Goal: Task Accomplishment & Management: Use online tool/utility

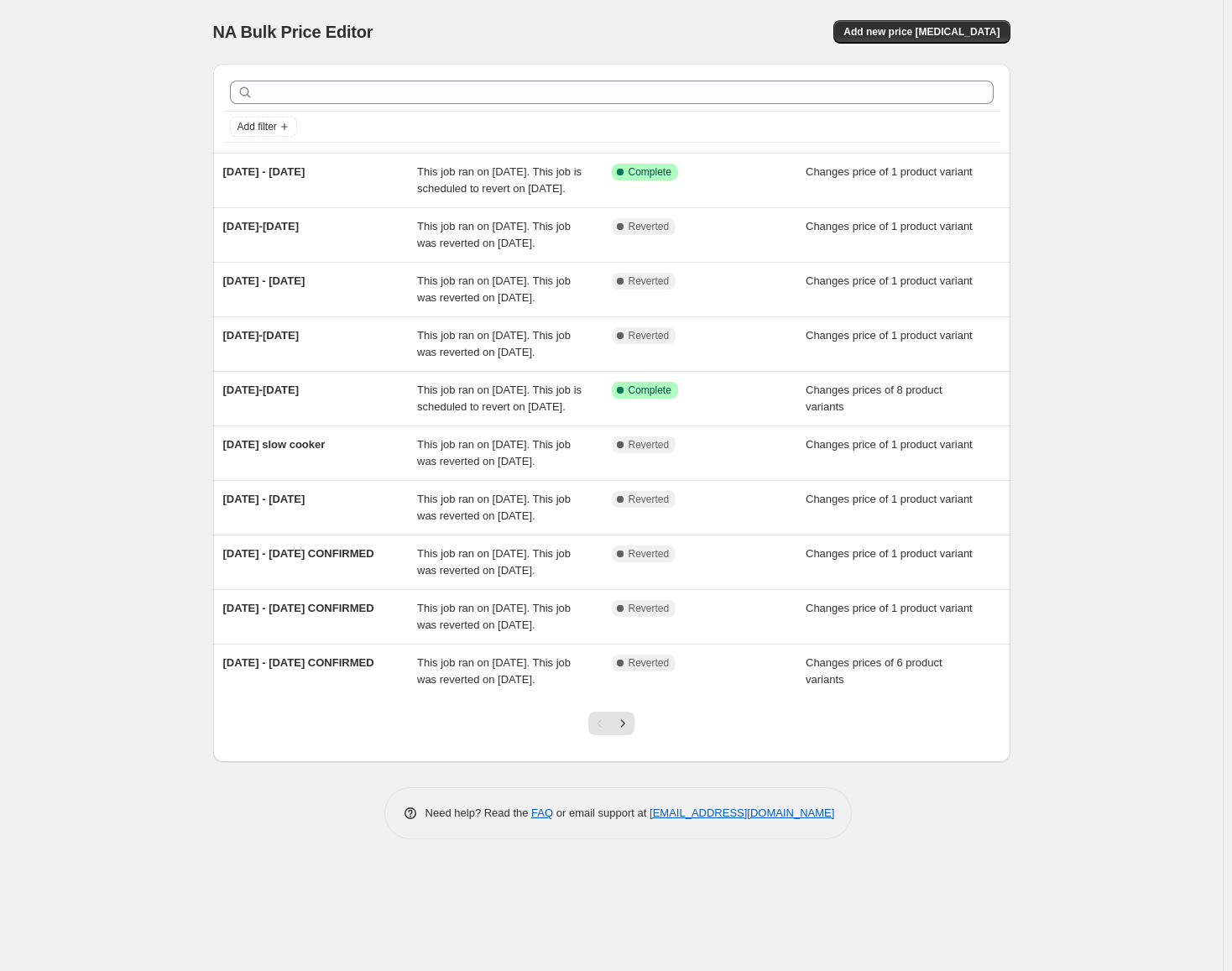
click at [911, 18] on div "NA Bulk Price Editor. This page is ready NA Bulk Price Editor Add new price [ME…" at bounding box center [612, 32] width 798 height 64
click at [913, 25] on button "Add new price [MEDICAL_DATA]" at bounding box center [921, 32] width 176 height 23
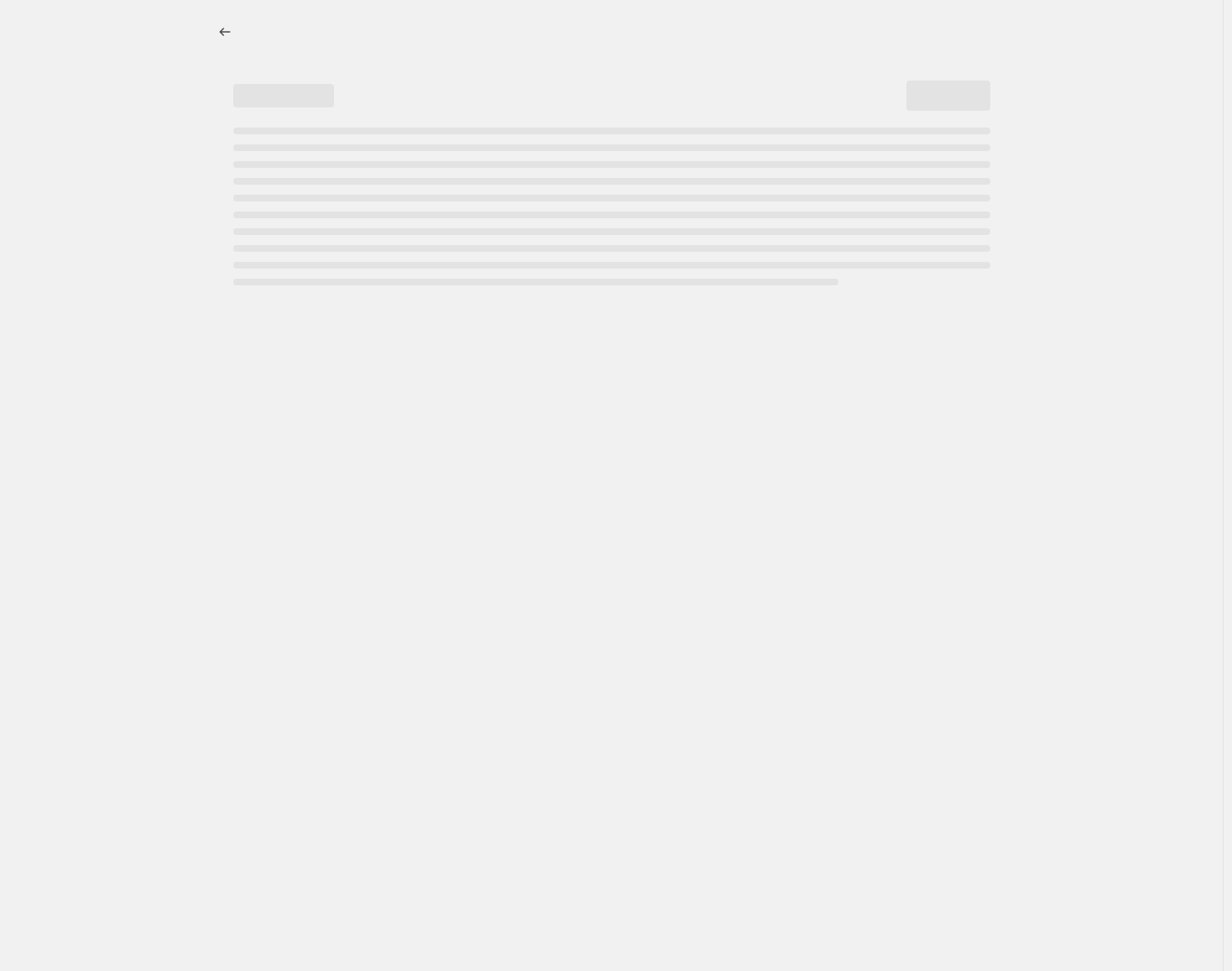
select select "percentage"
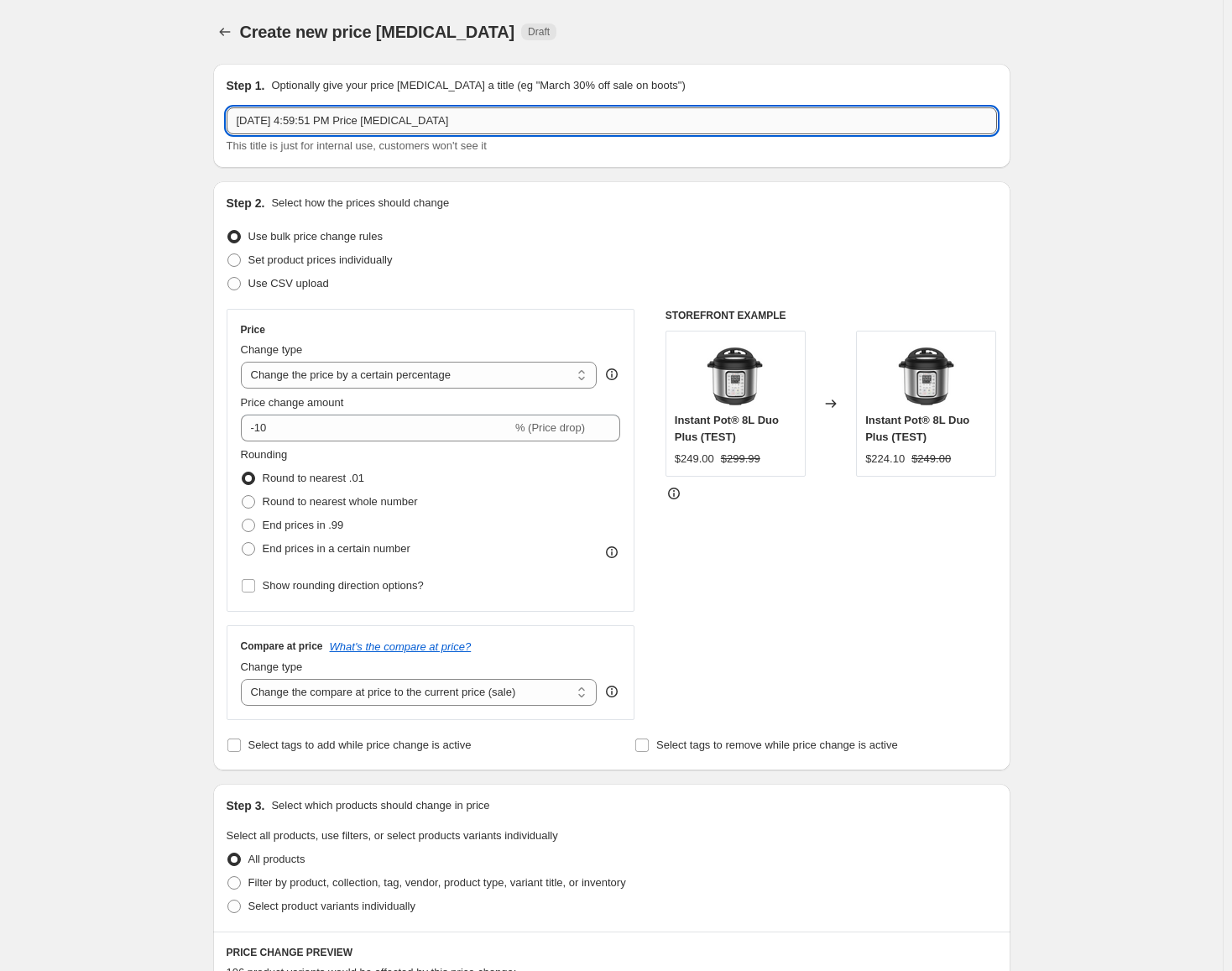
click at [454, 118] on input "[DATE] 4:59:51 PM Price [MEDICAL_DATA]" at bounding box center [612, 121] width 771 height 27
click at [453, 118] on input "[DATE] 4:59:51 PM Price [MEDICAL_DATA]" at bounding box center [612, 121] width 771 height 27
click at [341, 258] on span "Set product prices individually" at bounding box center [320, 260] width 144 height 13
click at [228, 254] on input "Set product prices individually" at bounding box center [227, 253] width 1 height 1
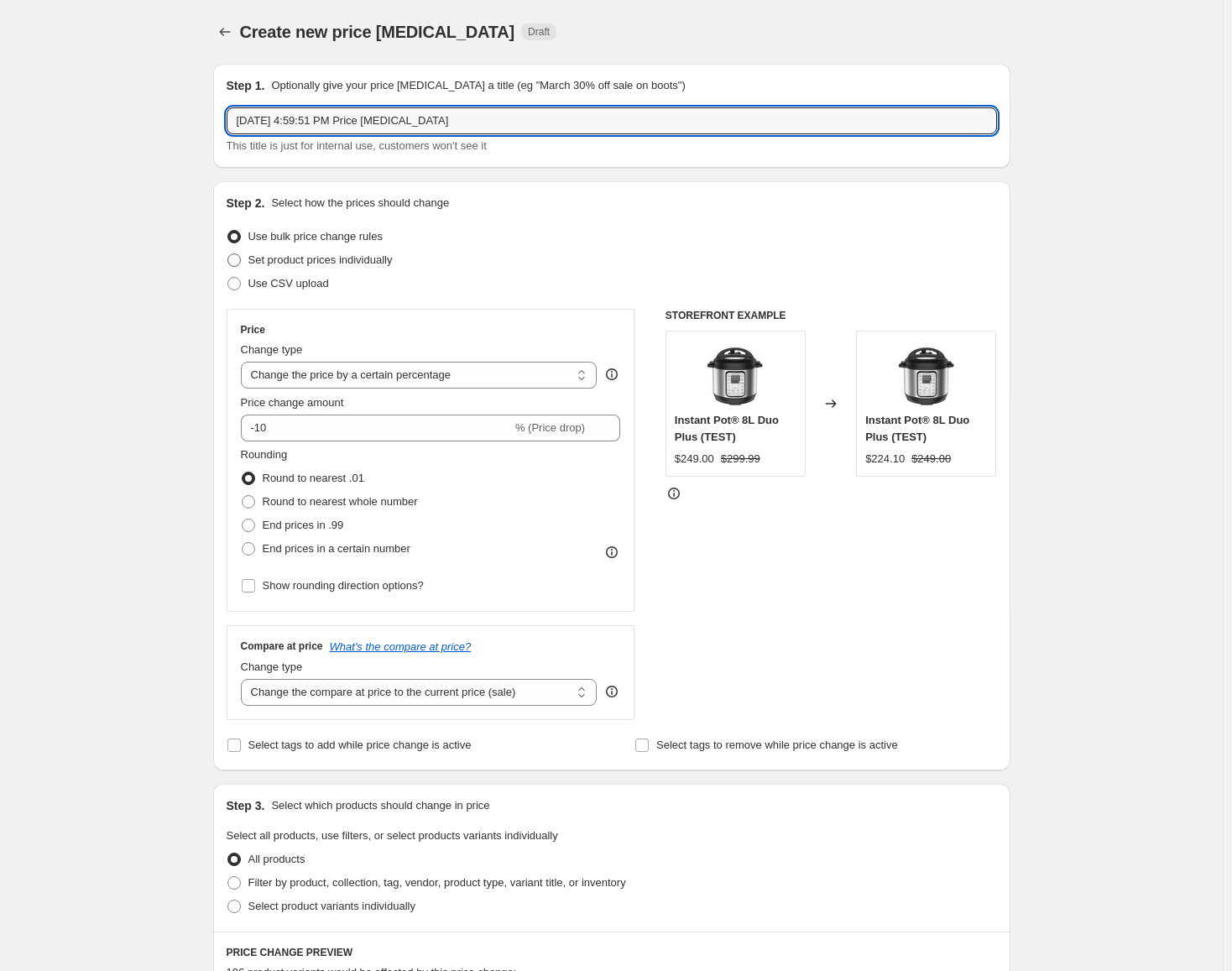
radio input "true"
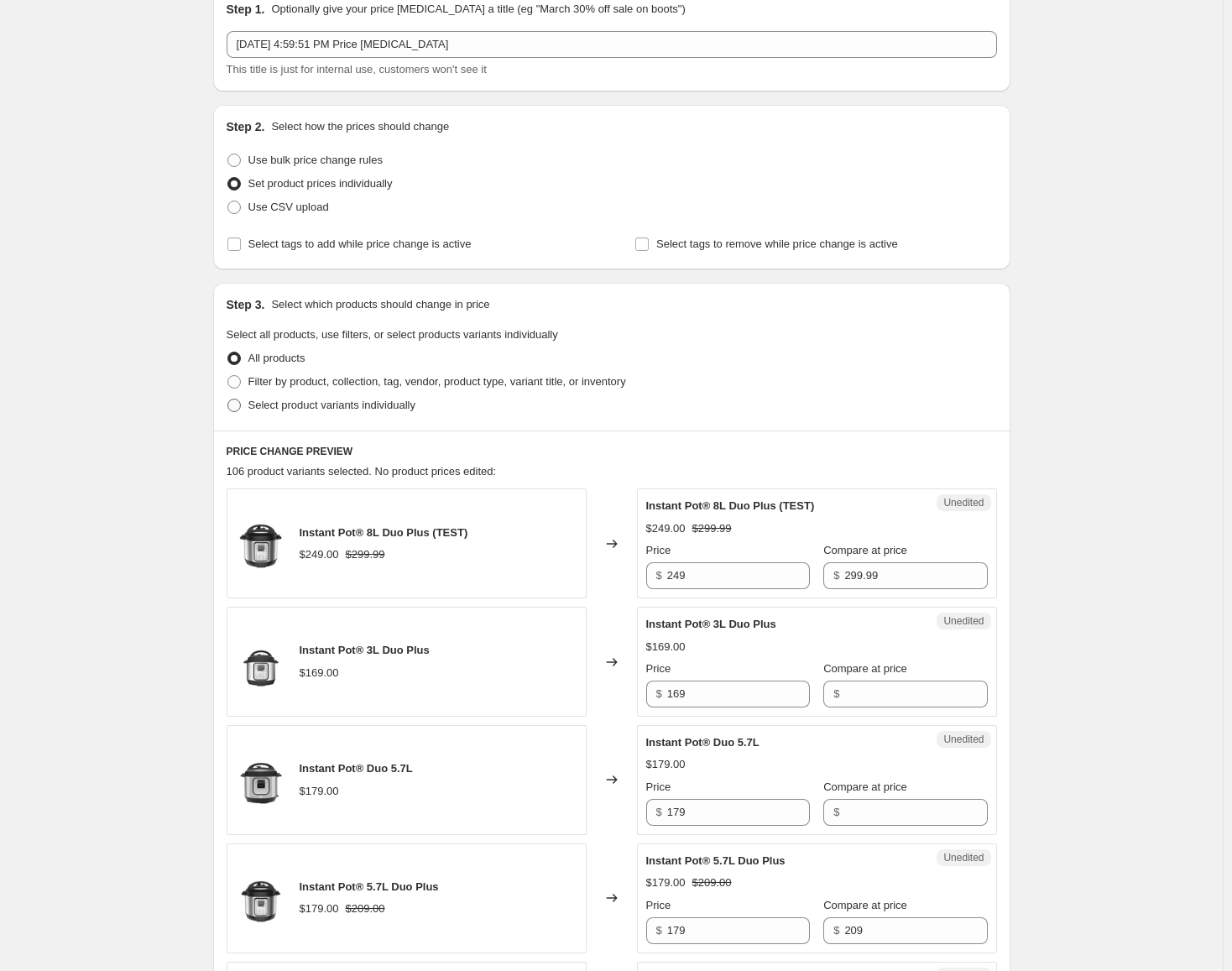
scroll to position [168, 0]
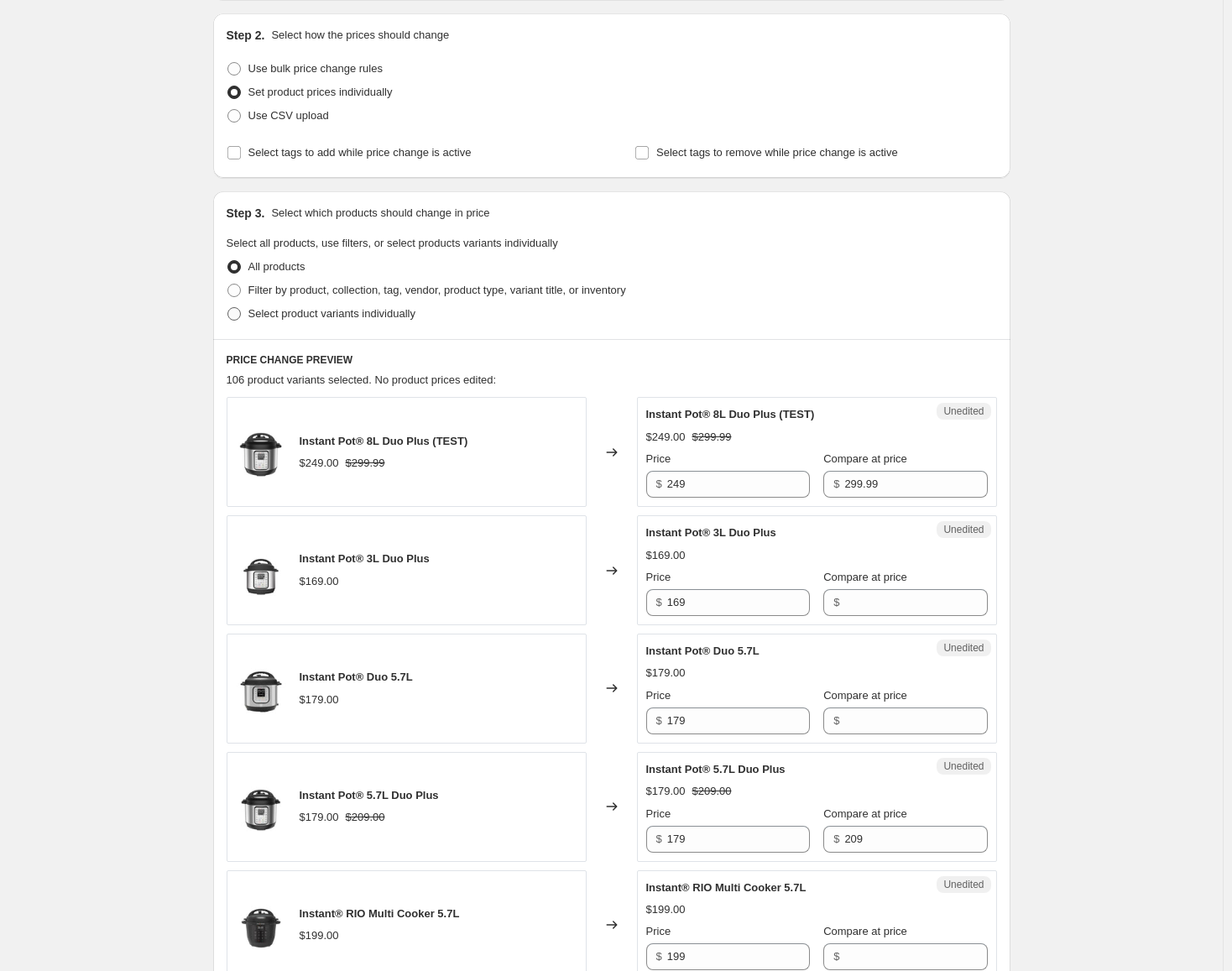
click at [338, 312] on span "Select product variants individually" at bounding box center [332, 314] width 167 height 13
click at [228, 308] on input "Select product variants individually" at bounding box center [227, 307] width 1 height 1
radio input "true"
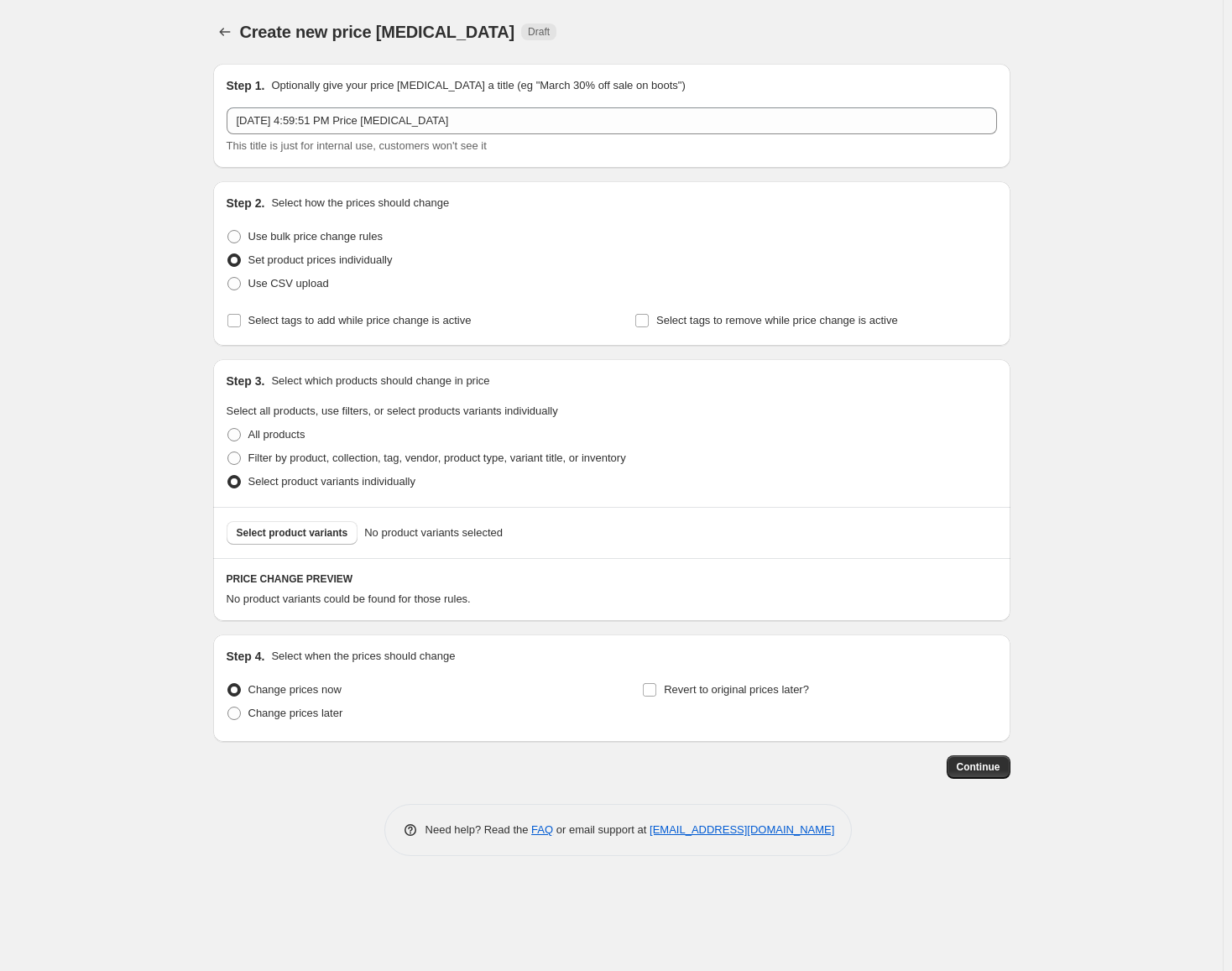
scroll to position [0, 0]
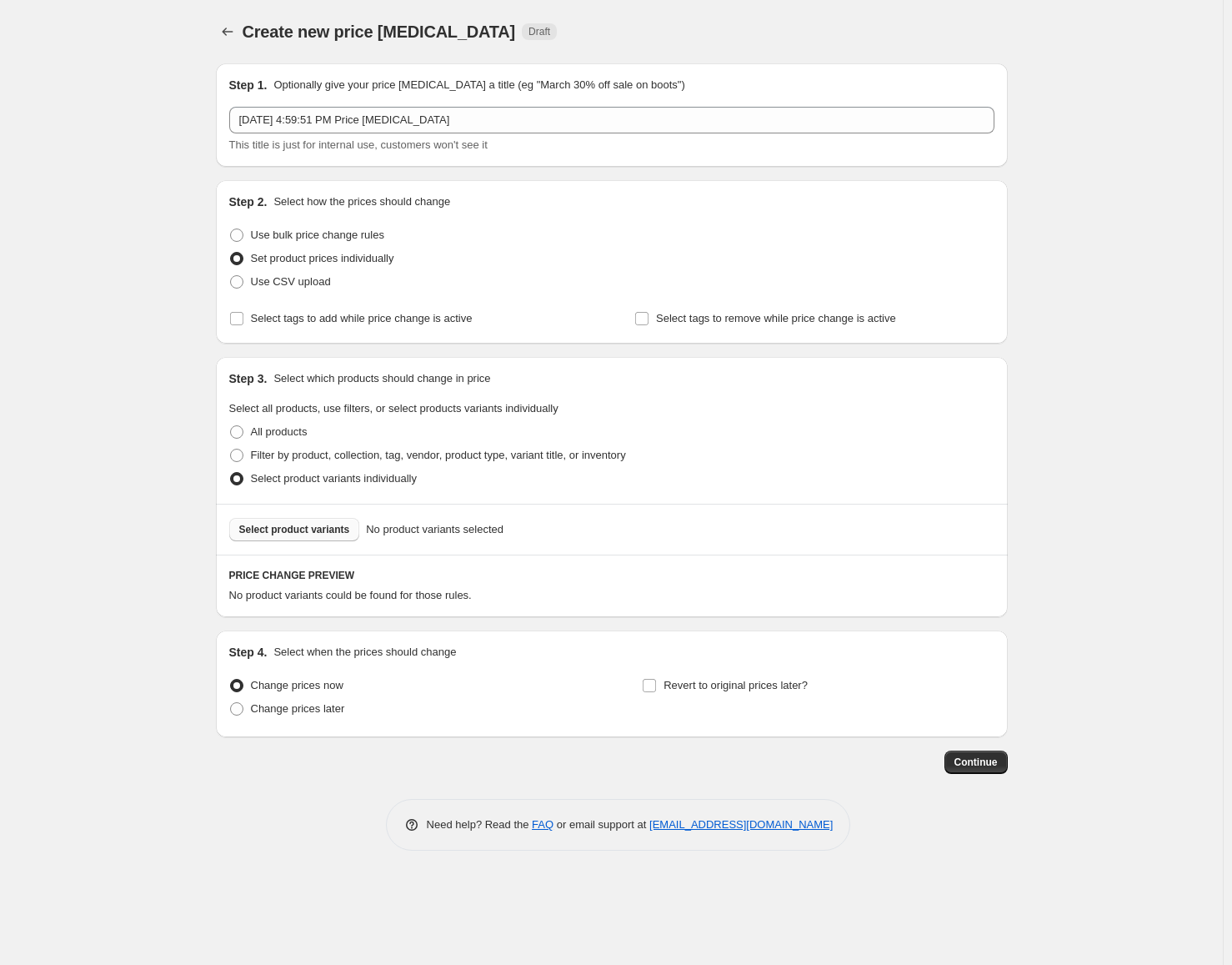
click at [286, 532] on span "Select product variants" at bounding box center [294, 530] width 111 height 13
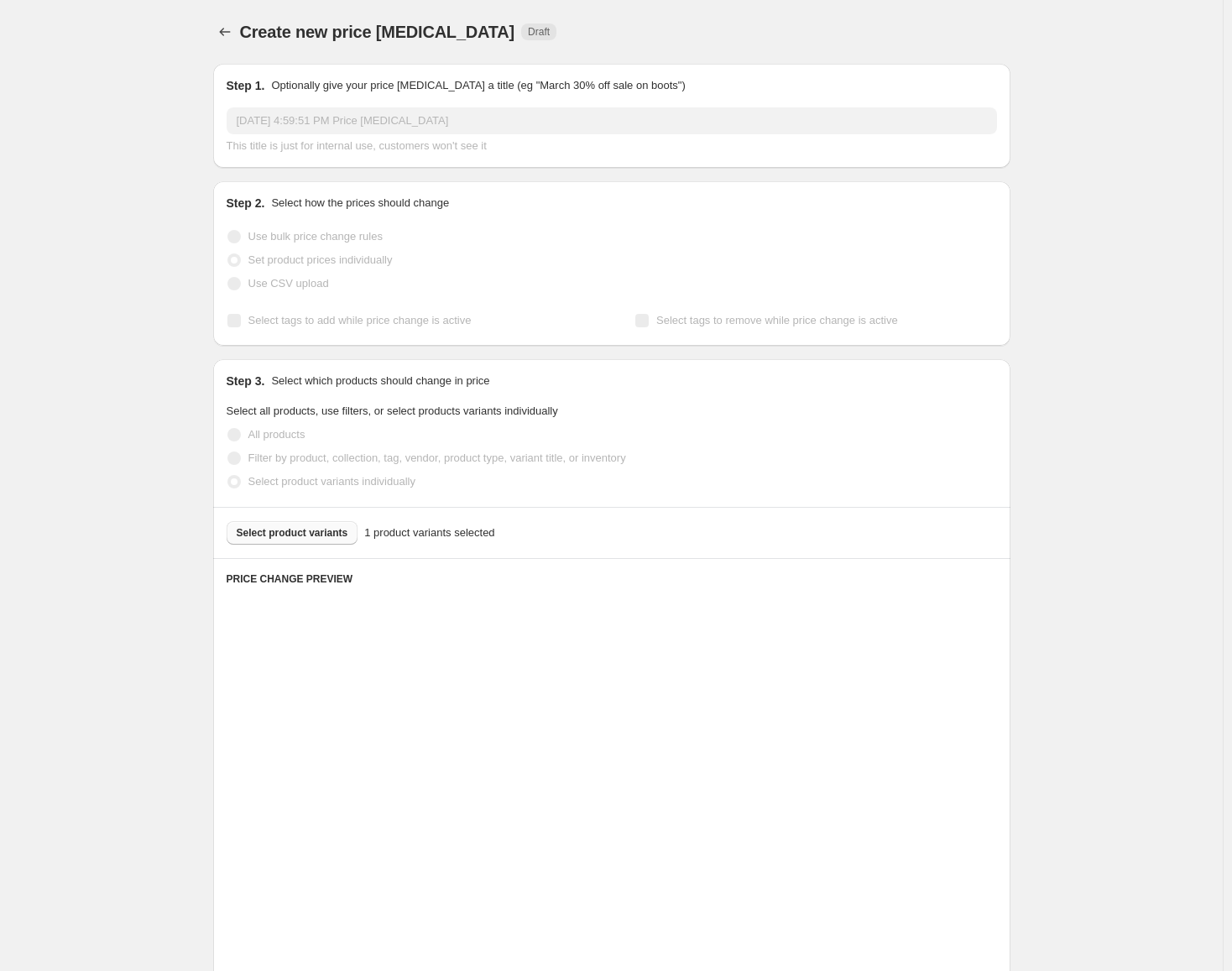
scroll to position [65, 0]
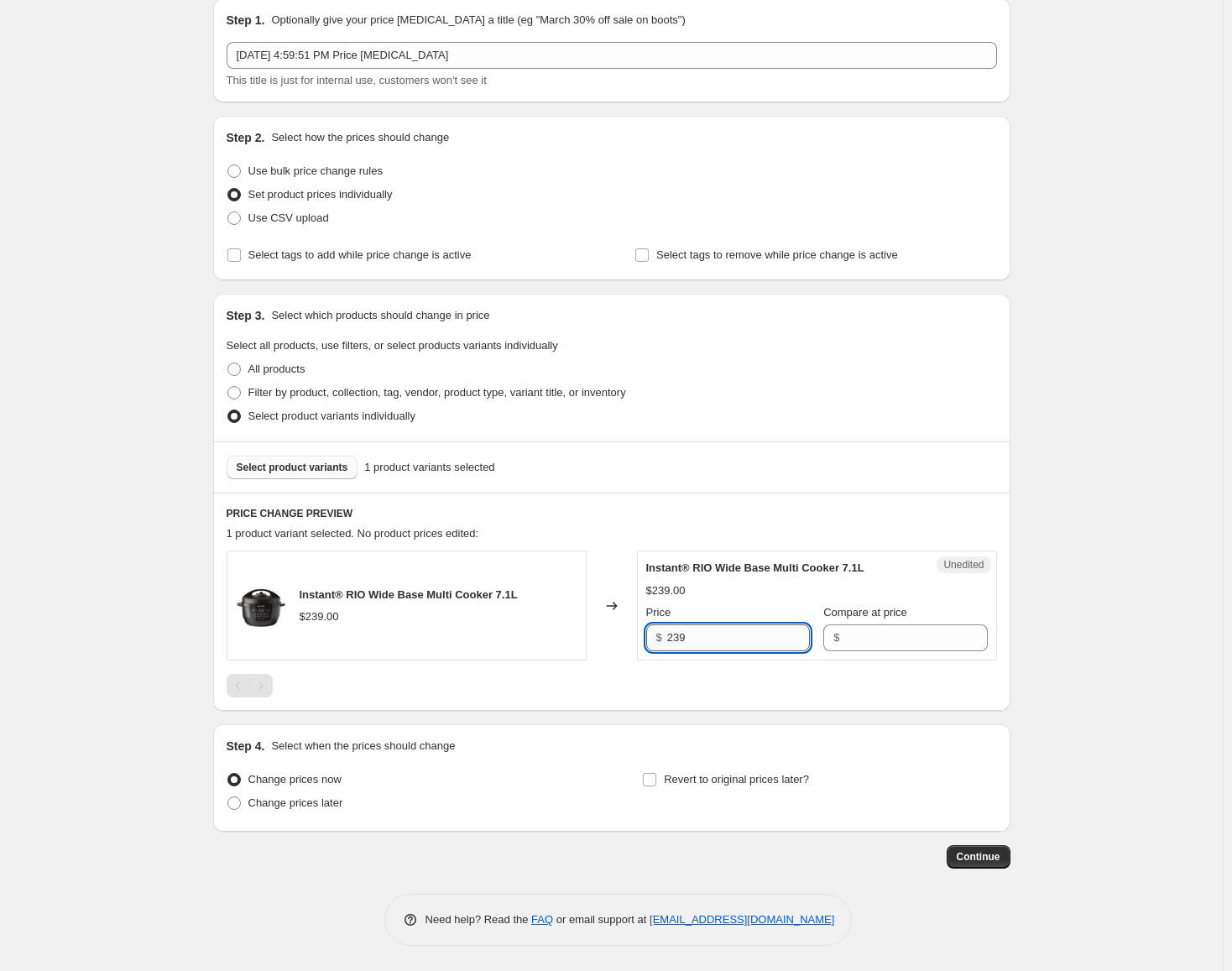
click at [714, 635] on input "239" at bounding box center [738, 637] width 143 height 27
drag, startPoint x: 888, startPoint y: 645, endPoint x: 818, endPoint y: 649, distance: 70.1
click at [888, 645] on input "Compare at price" at bounding box center [915, 637] width 143 height 27
paste input "239"
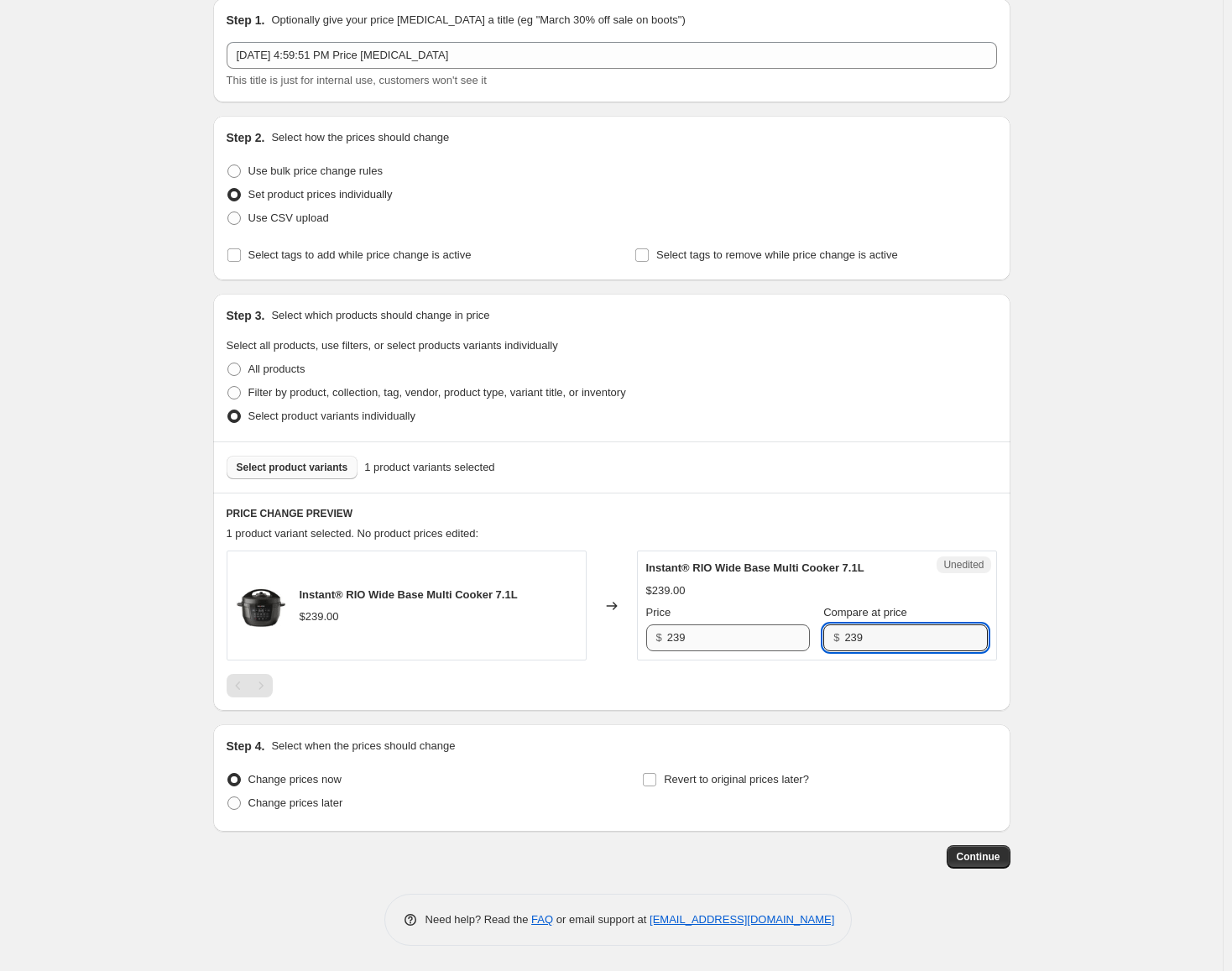
type input "239"
click at [744, 648] on input "239" at bounding box center [738, 637] width 143 height 27
click at [743, 648] on input "239" at bounding box center [738, 637] width 143 height 27
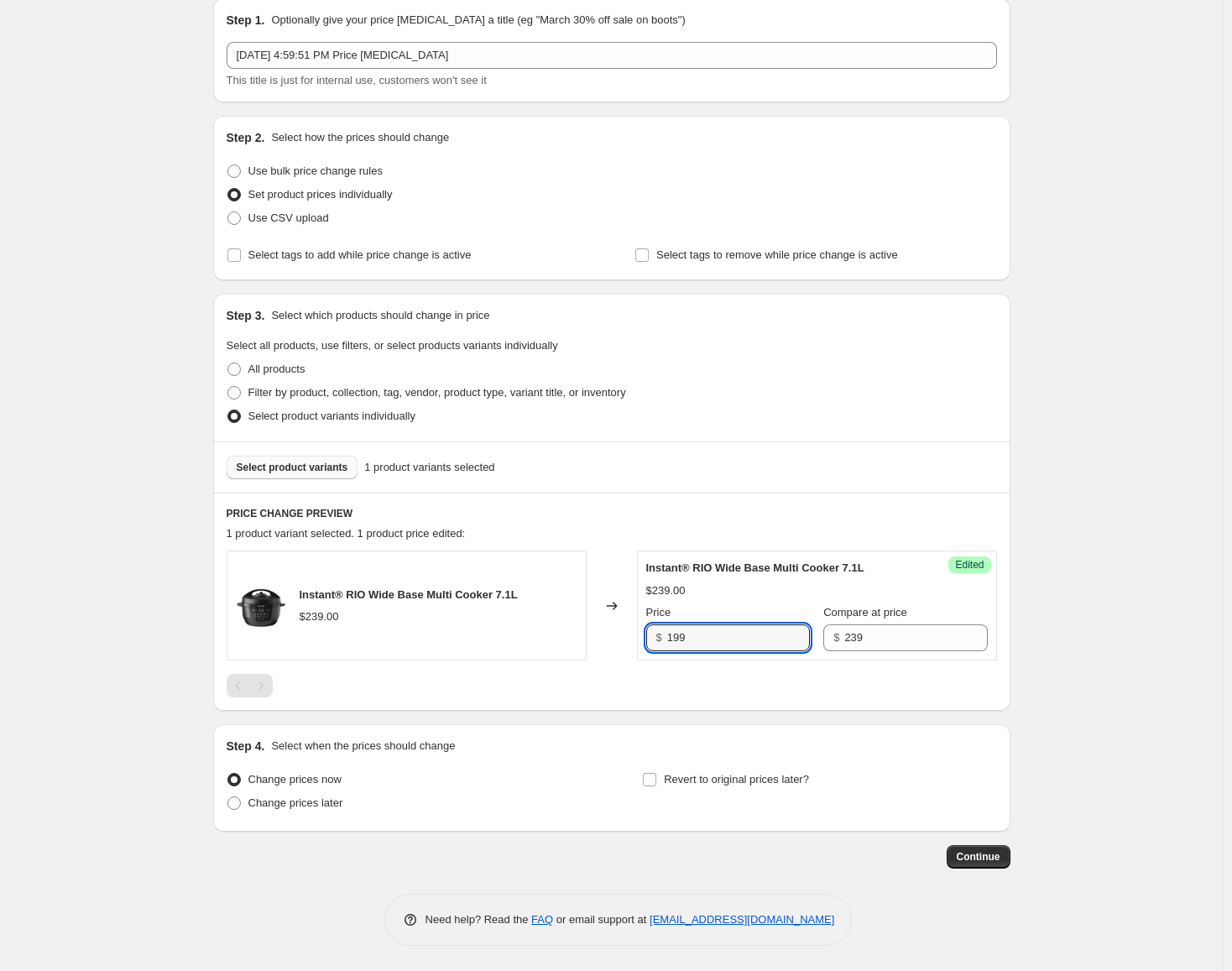
type input "199"
click at [707, 784] on span "Revert to original prices later?" at bounding box center [736, 779] width 145 height 13
click at [656, 784] on input "Revert to original prices later?" at bounding box center [649, 779] width 13 height 13
checkbox input "true"
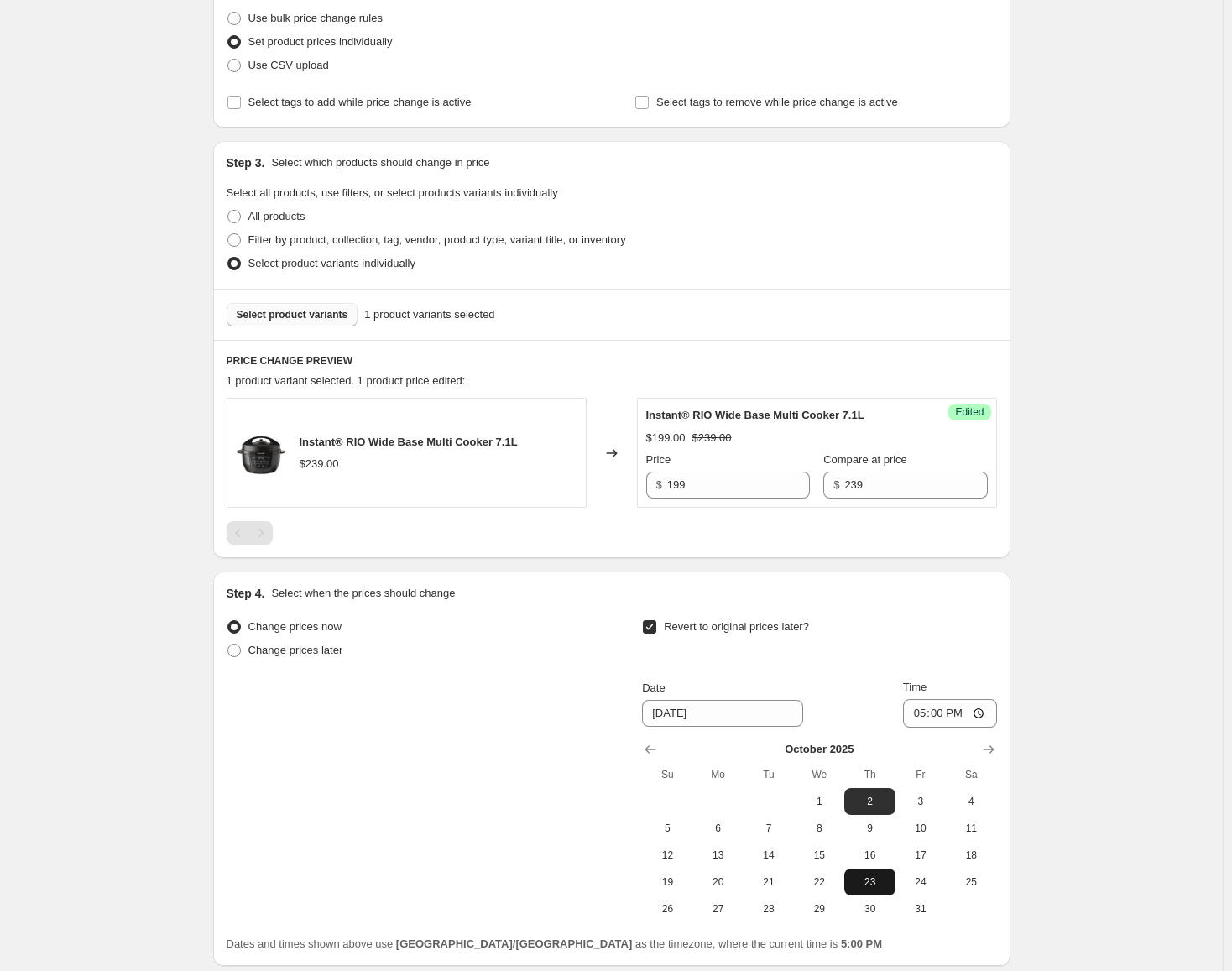
scroll to position [353, 0]
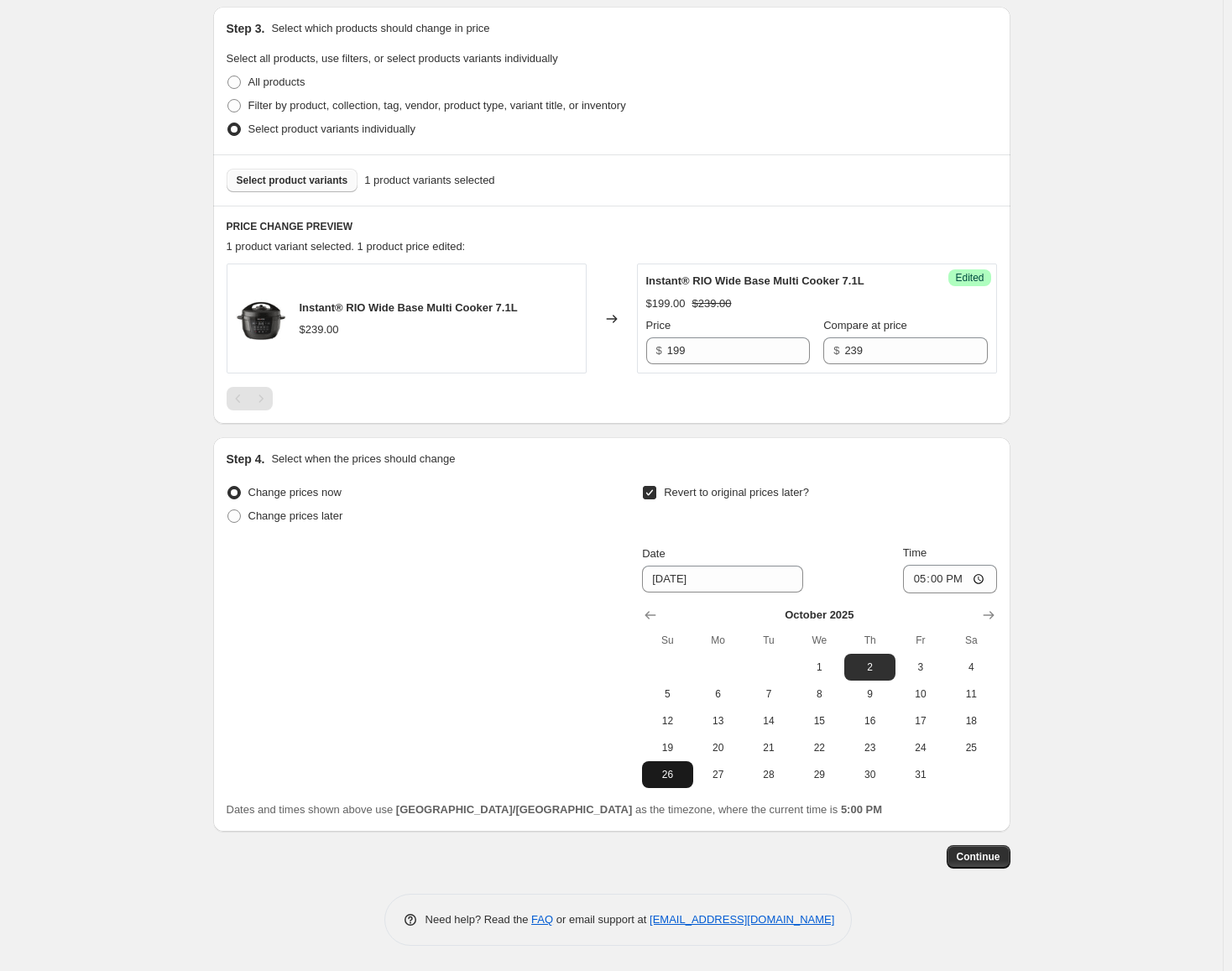
click at [685, 774] on span "26" at bounding box center [668, 774] width 37 height 13
type input "[DATE]"
click at [923, 585] on input "17:00" at bounding box center [949, 578] width 94 height 29
type input "23:59"
click at [967, 860] on span "Continue" at bounding box center [978, 856] width 44 height 13
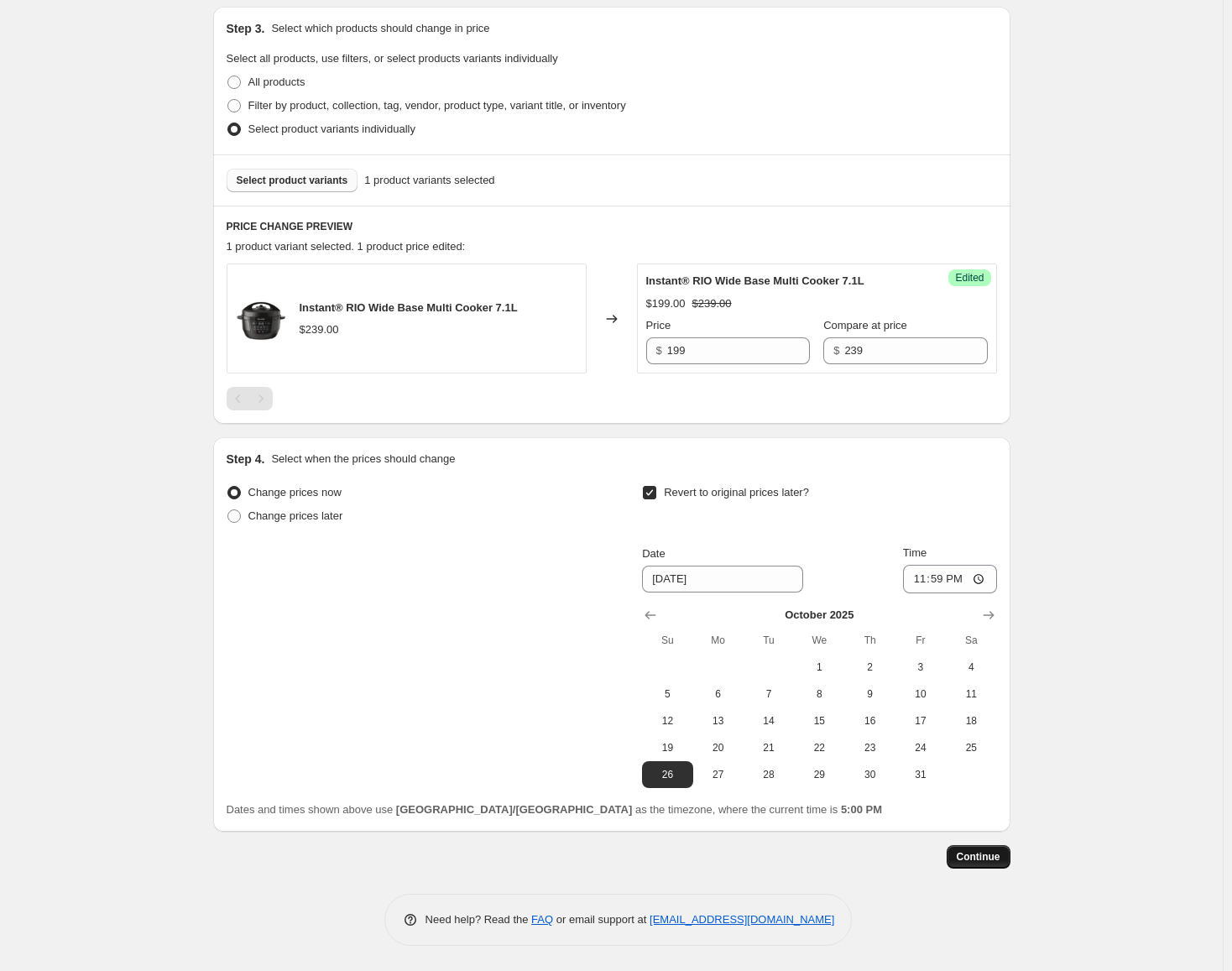
scroll to position [0, 0]
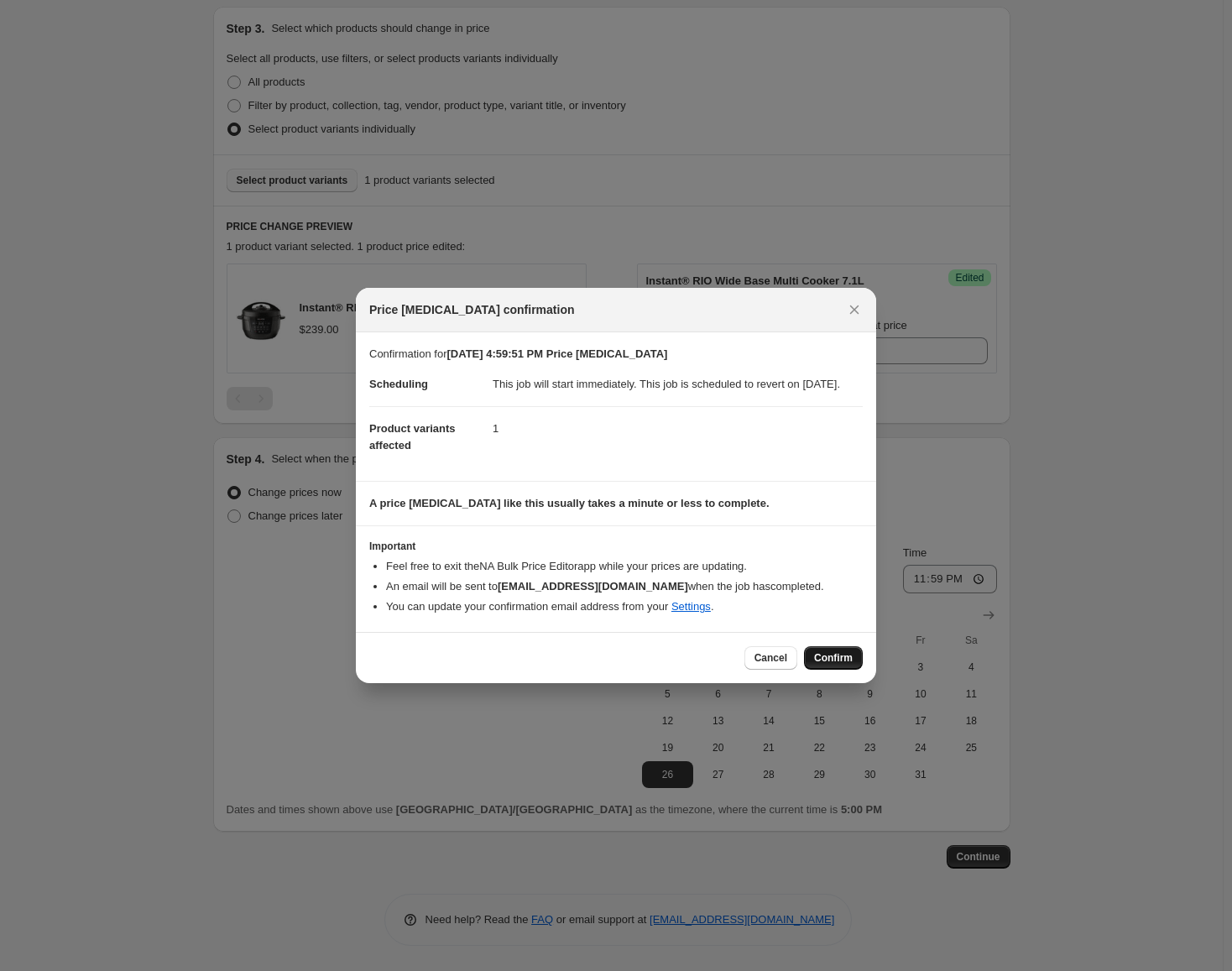
click at [841, 661] on span "Confirm" at bounding box center [834, 657] width 39 height 13
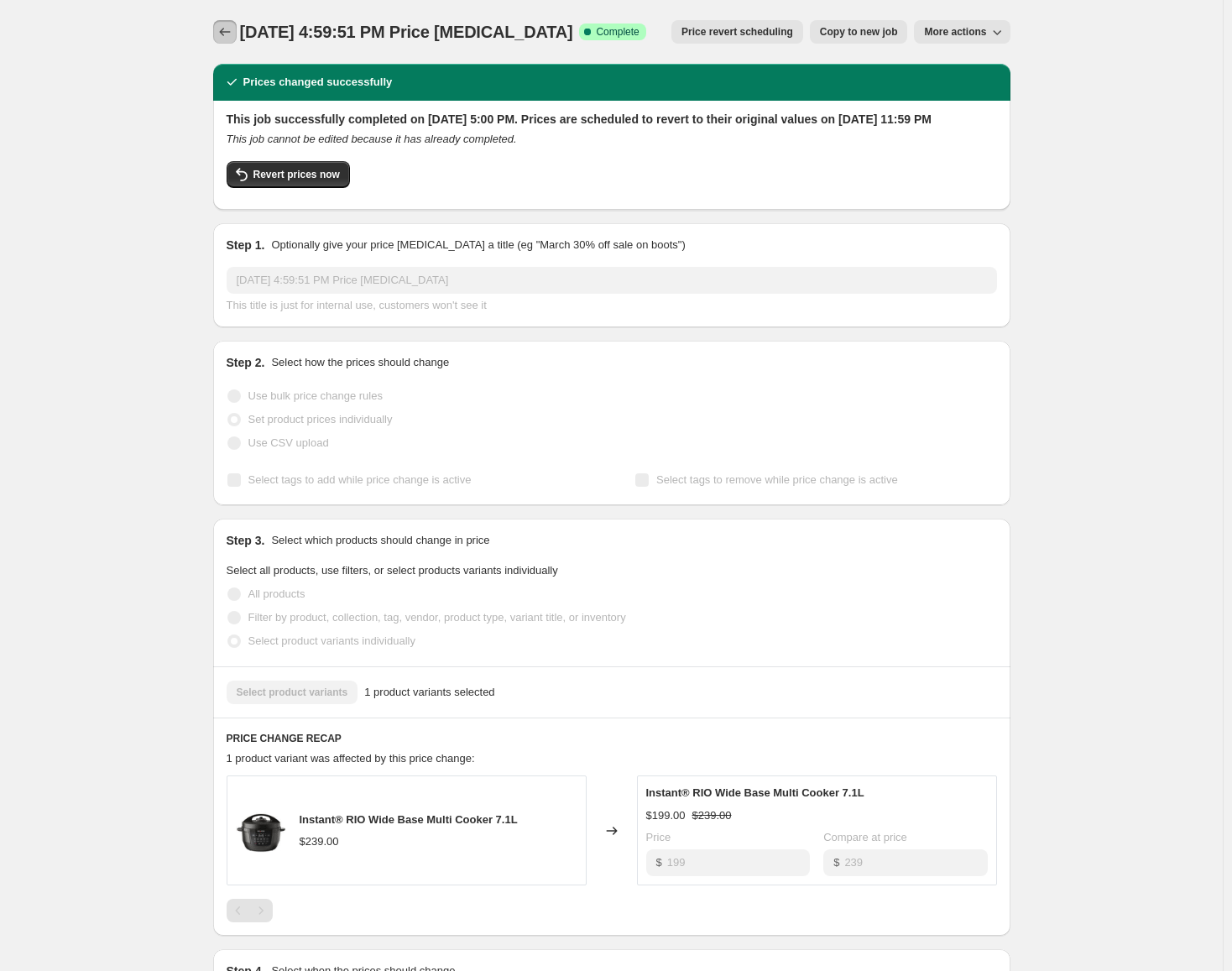
click at [225, 30] on icon "Price change jobs" at bounding box center [225, 32] width 17 height 17
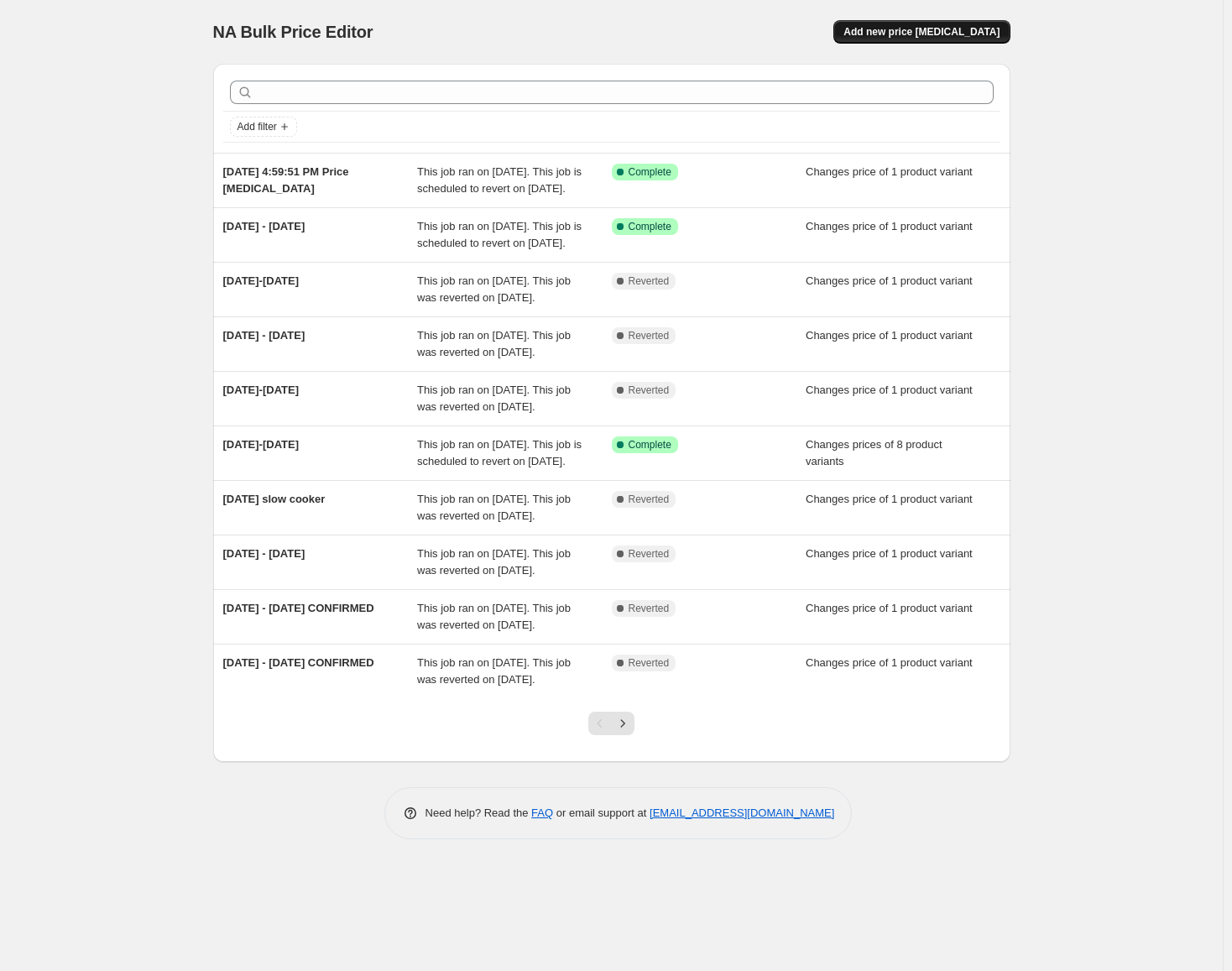
click at [978, 27] on span "Add new price [MEDICAL_DATA]" at bounding box center [921, 32] width 156 height 13
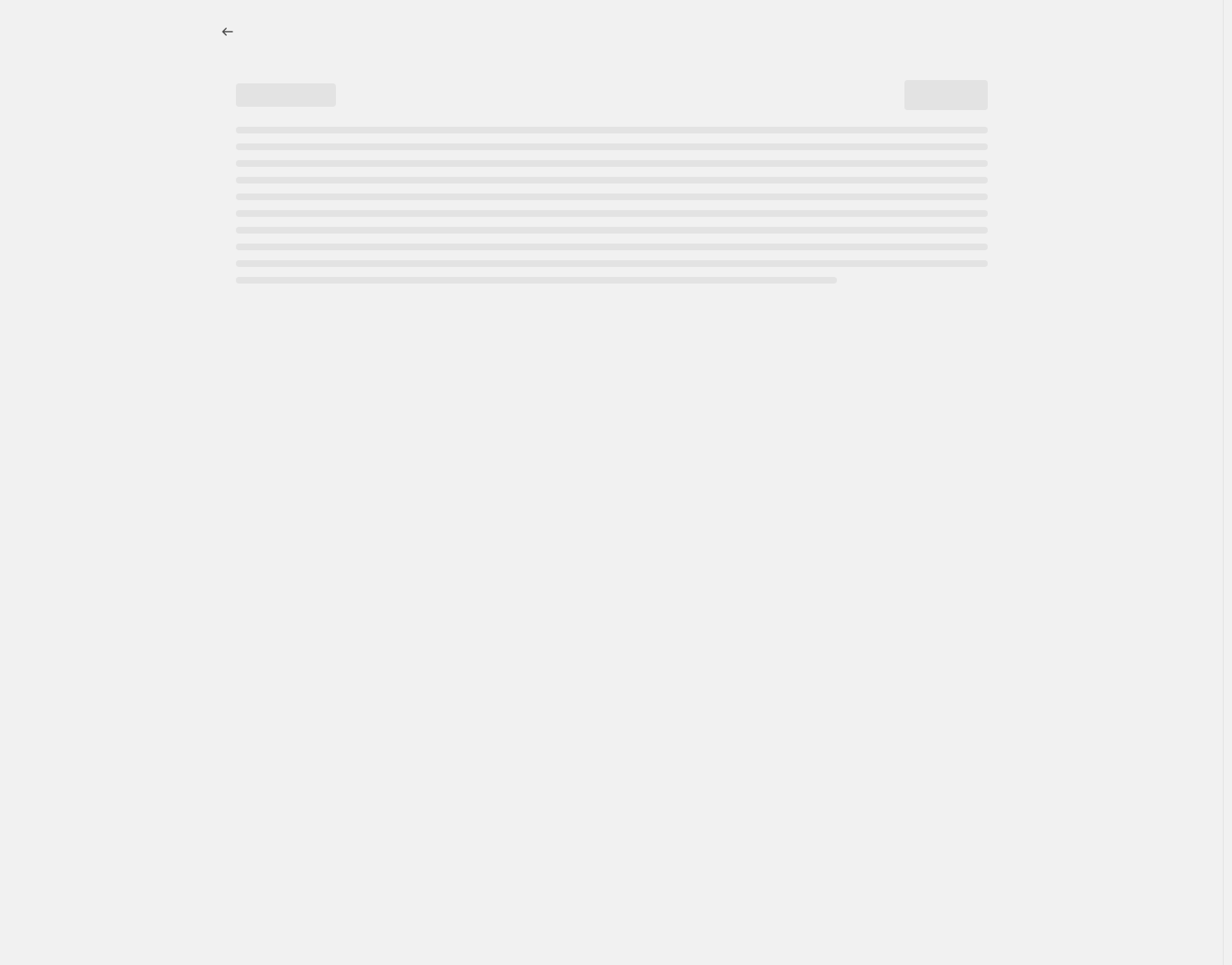
select select "percentage"
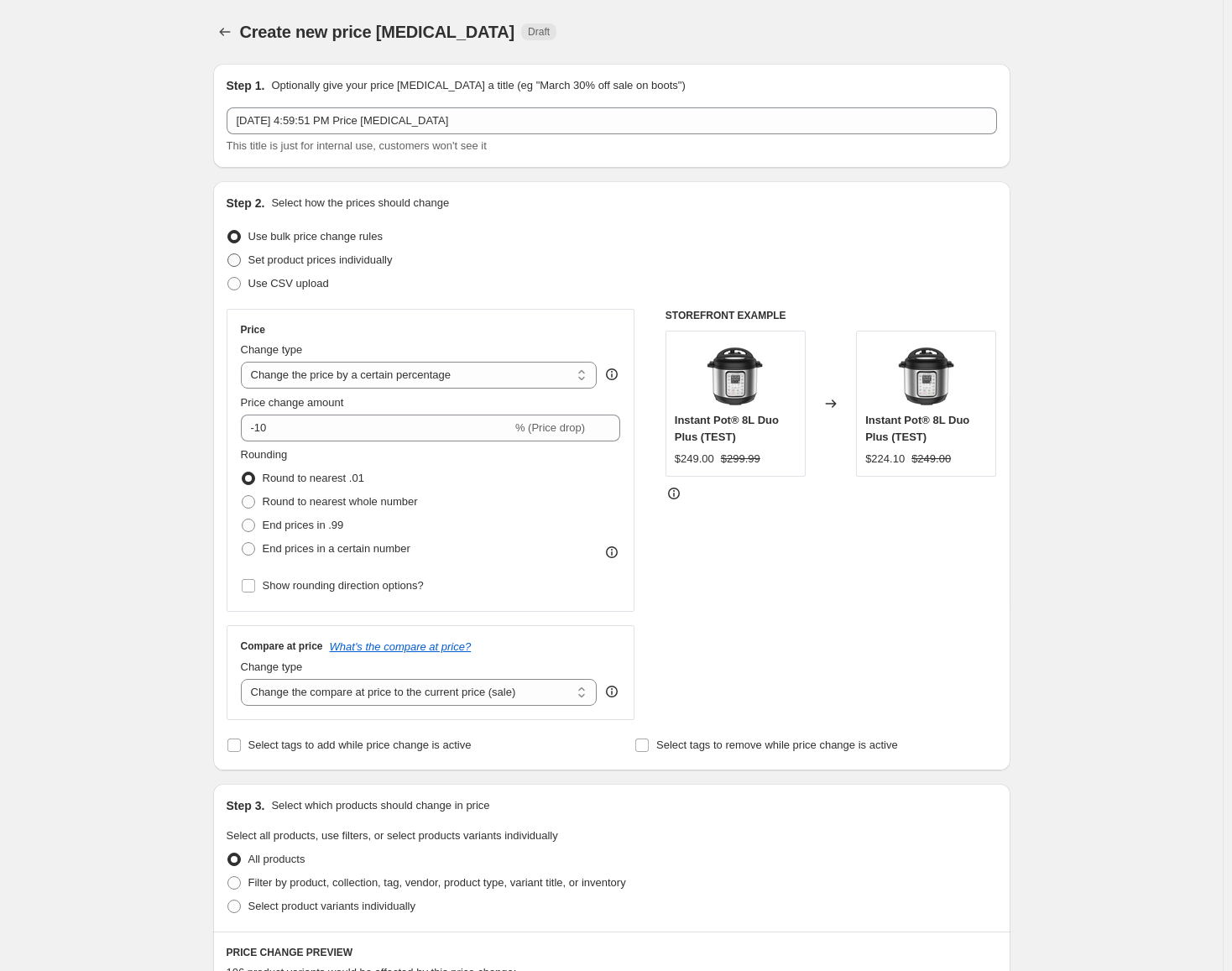
click at [332, 264] on span "Set product prices individually" at bounding box center [320, 260] width 144 height 13
click at [228, 254] on input "Set product prices individually" at bounding box center [227, 253] width 1 height 1
radio input "true"
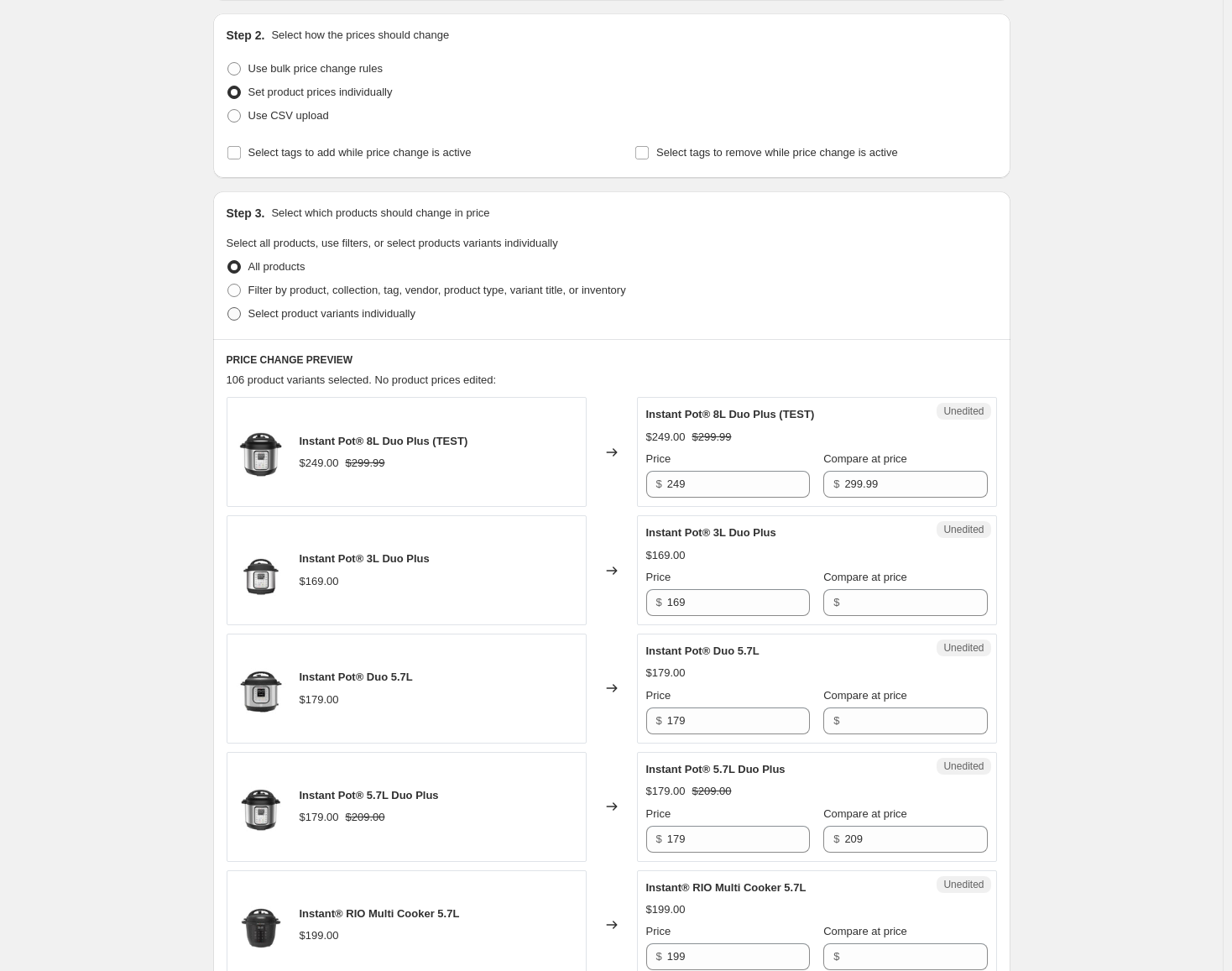
click at [370, 312] on span "Select product variants individually" at bounding box center [332, 314] width 167 height 13
click at [228, 308] on input "Select product variants individually" at bounding box center [227, 307] width 1 height 1
radio input "true"
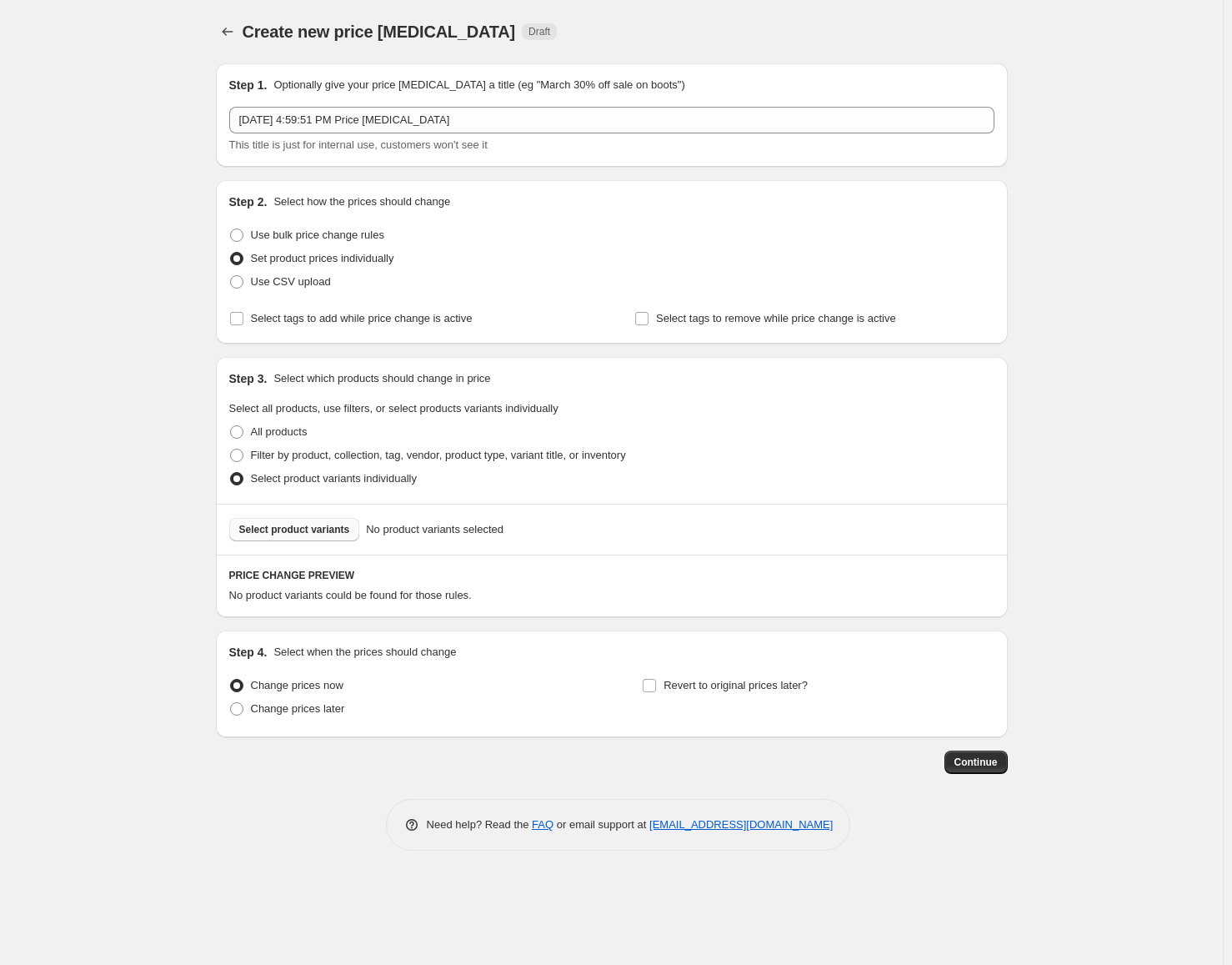
click at [305, 535] on span "Select product variants" at bounding box center [294, 530] width 111 height 13
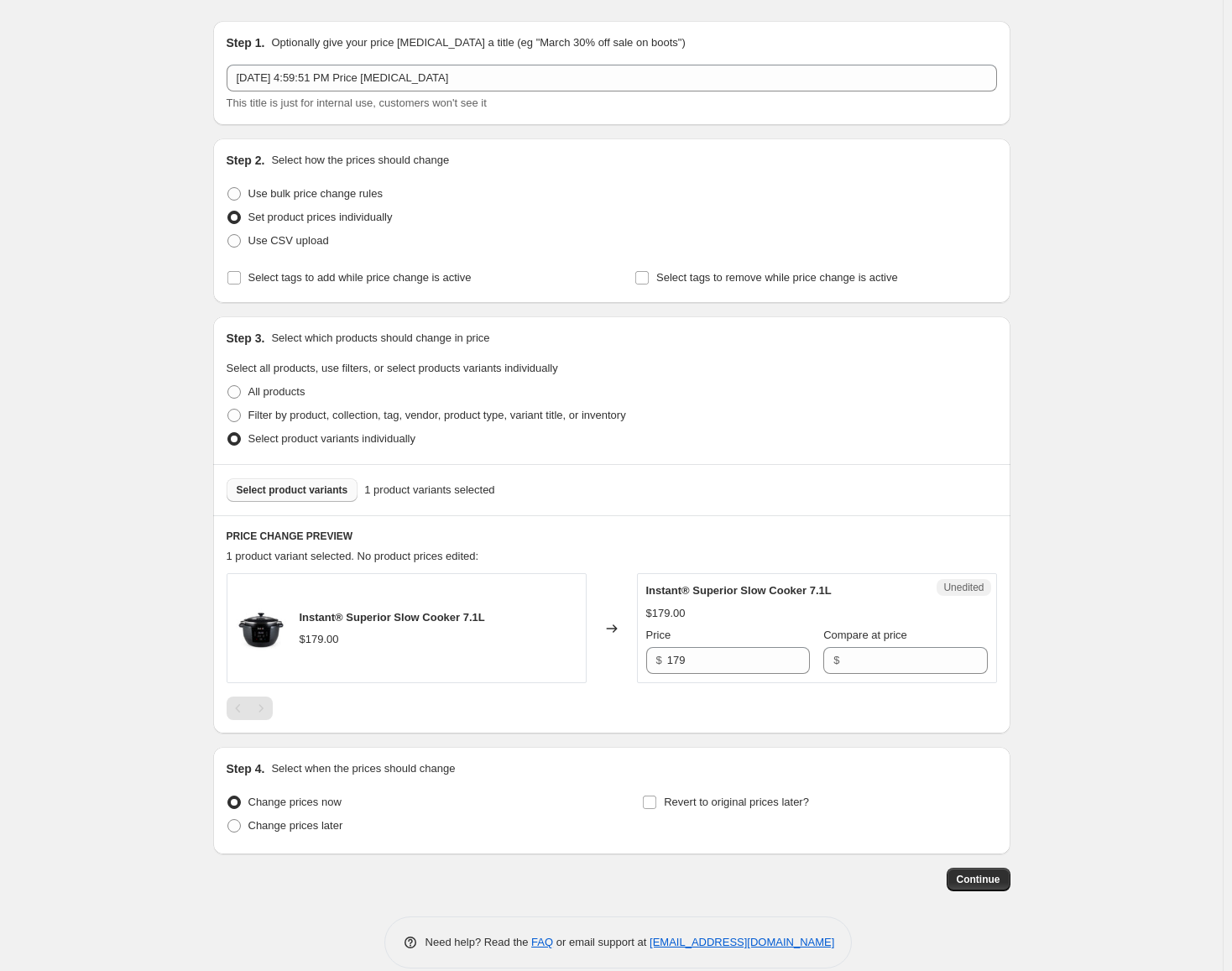
scroll to position [65, 0]
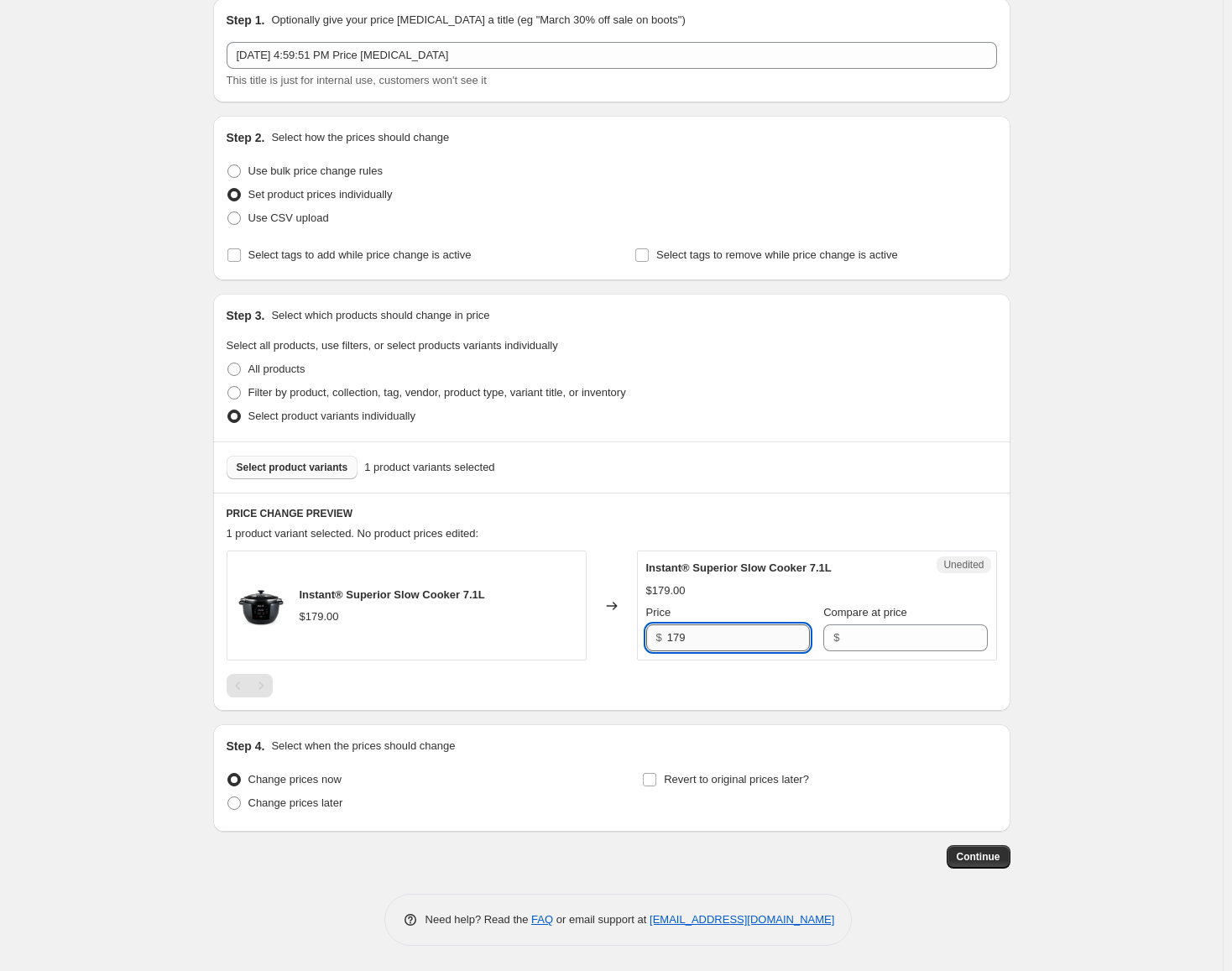
click at [744, 631] on input "179" at bounding box center [738, 637] width 143 height 27
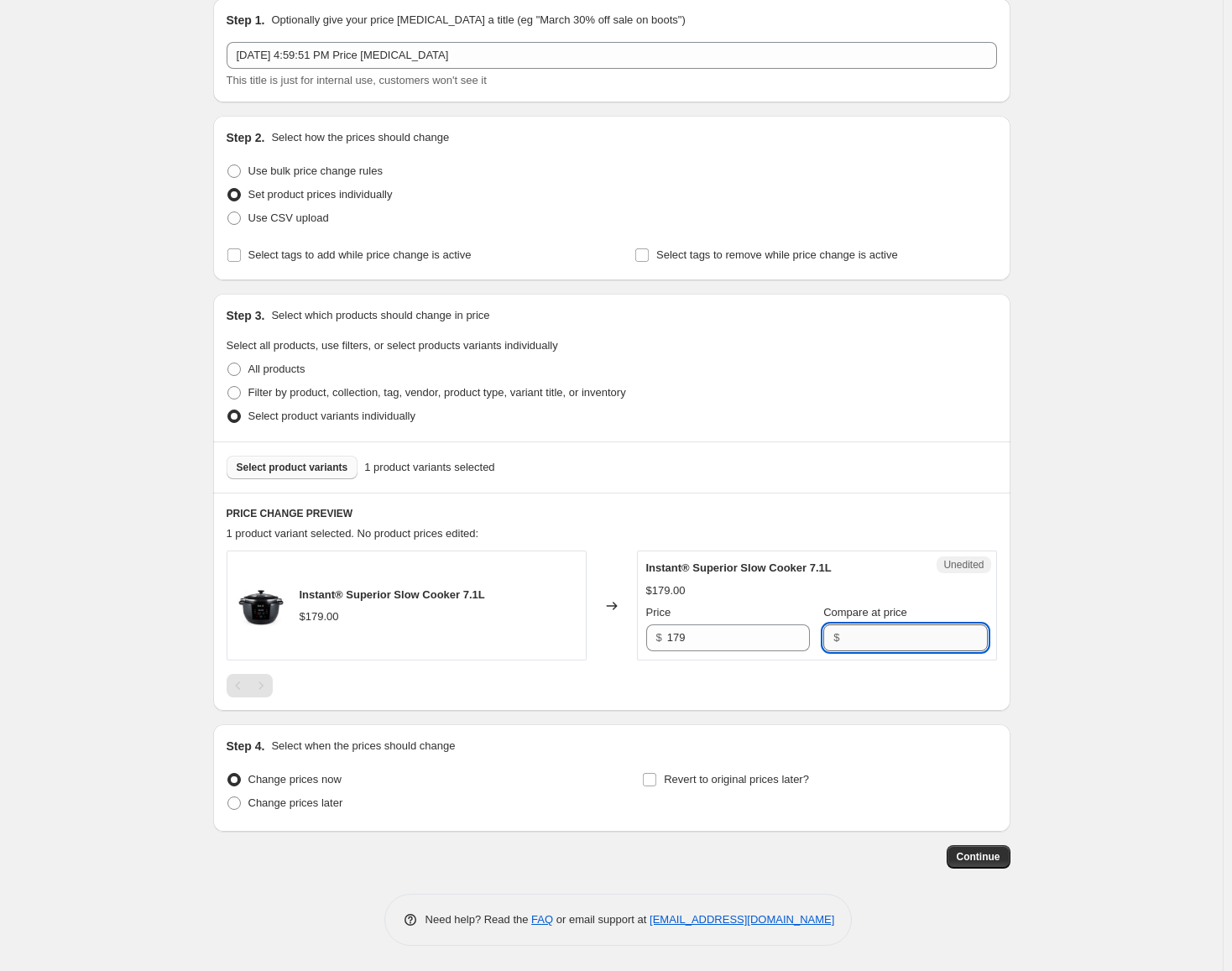
click at [871, 646] on input "Compare at price" at bounding box center [915, 637] width 143 height 27
drag, startPoint x: 871, startPoint y: 646, endPoint x: 820, endPoint y: 646, distance: 51.0
click at [871, 646] on input "Compare at price" at bounding box center [915, 637] width 143 height 27
paste input "179"
type input "179"
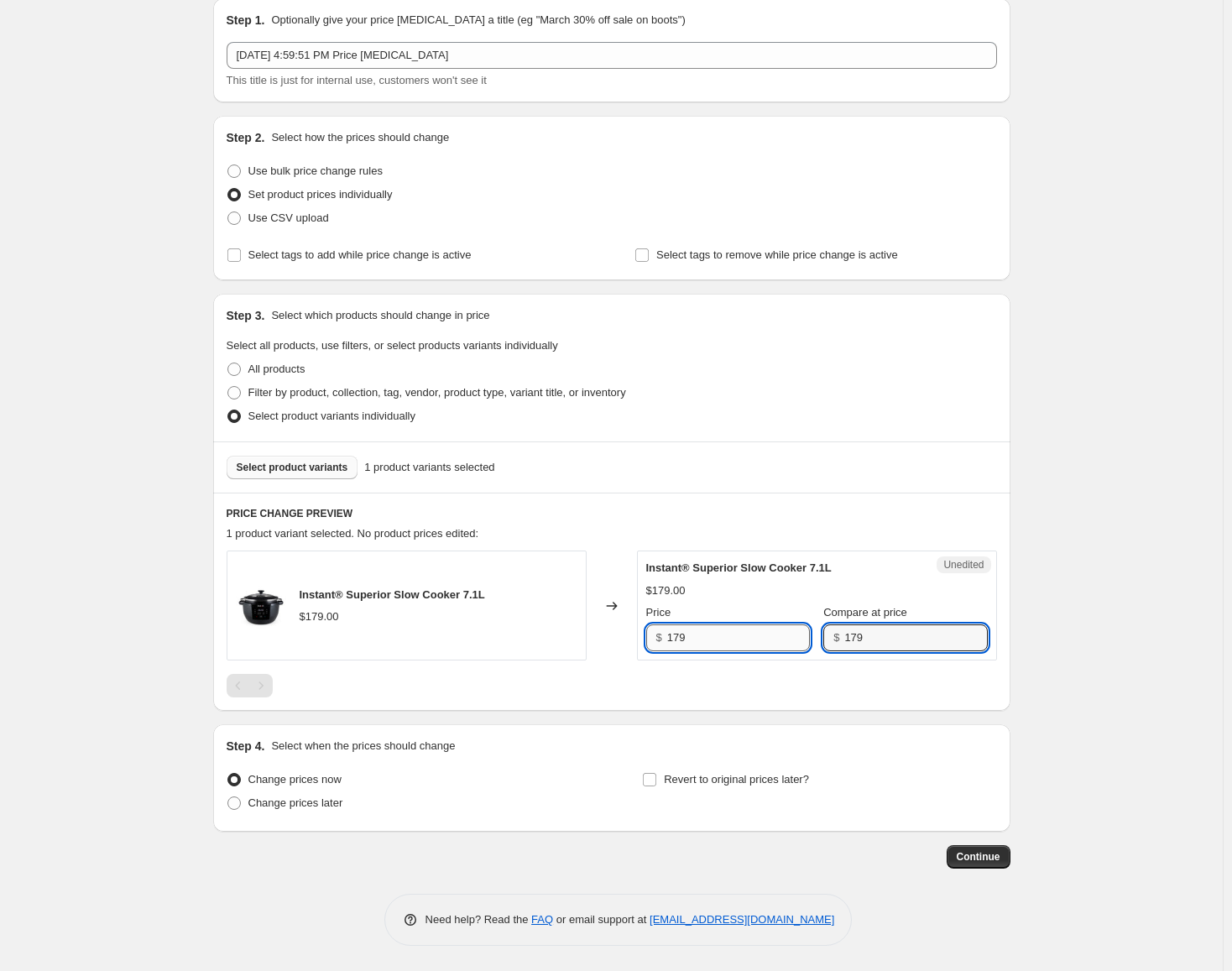
click at [746, 651] on input "179" at bounding box center [738, 637] width 143 height 27
type input "129"
click at [849, 790] on div "Revert to original prices later?" at bounding box center [818, 793] width 354 height 50
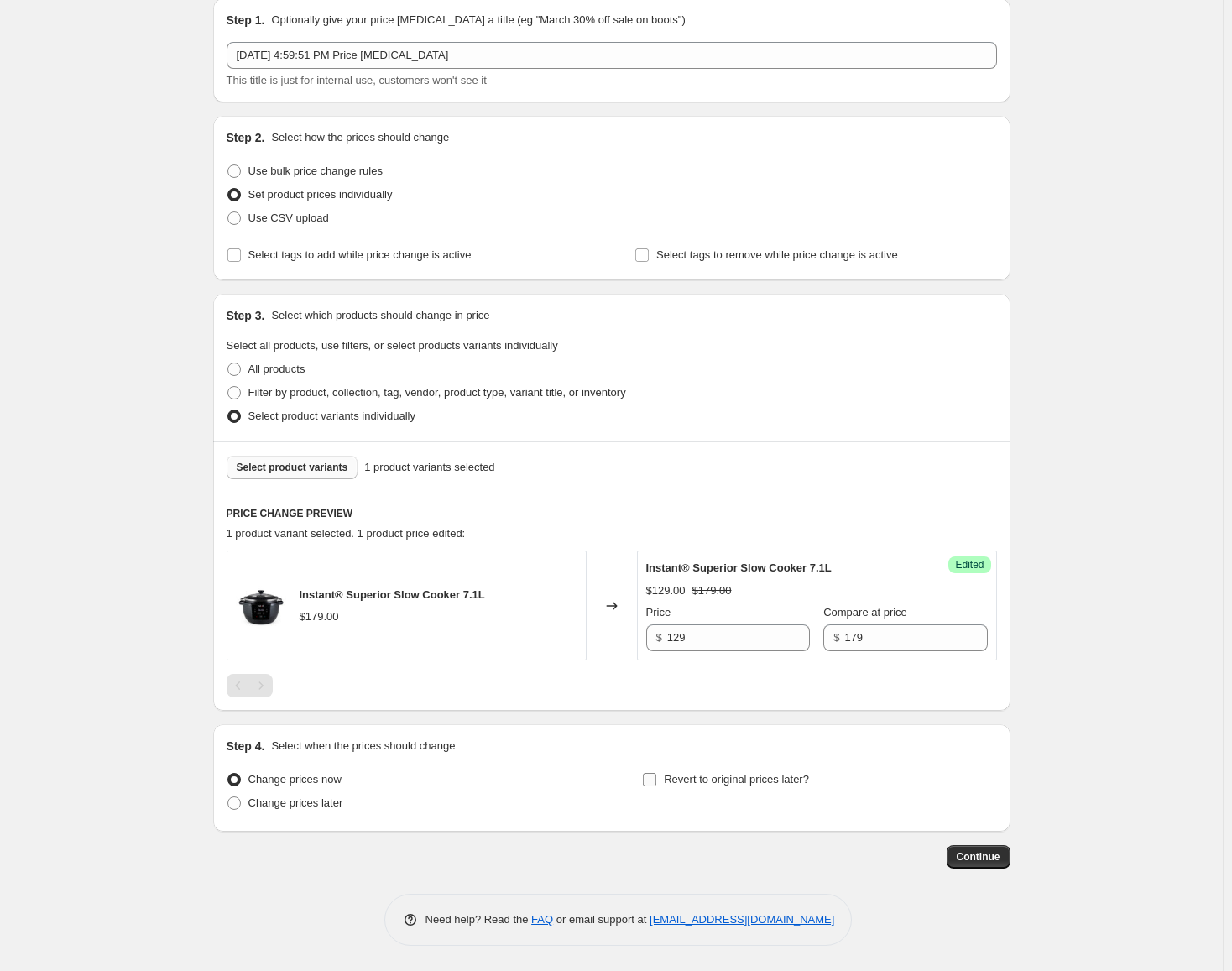
click at [772, 785] on span "Revert to original prices later?" at bounding box center [736, 779] width 145 height 13
click at [656, 786] on input "Revert to original prices later?" at bounding box center [649, 779] width 13 height 13
checkbox input "true"
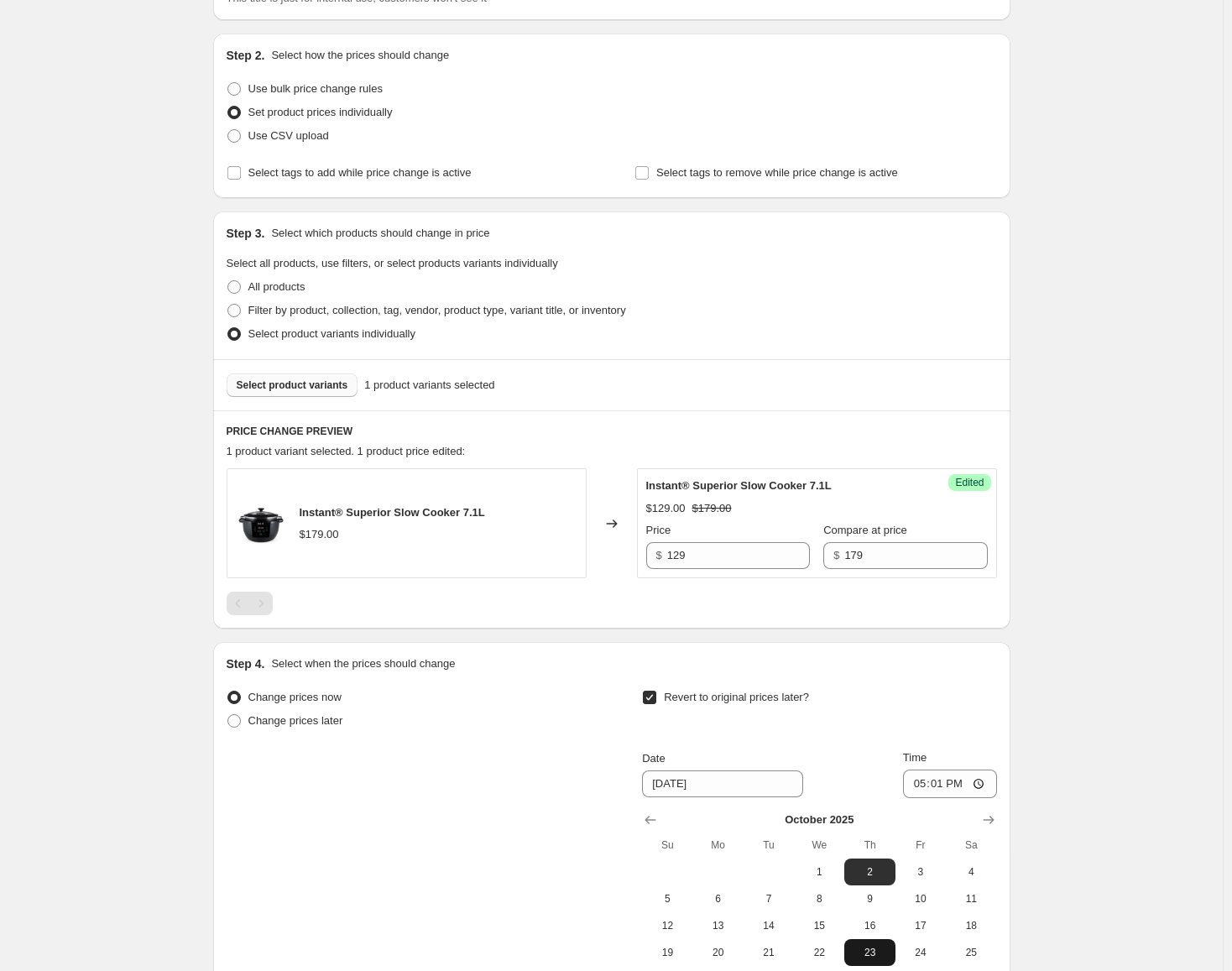
scroll to position [317, 0]
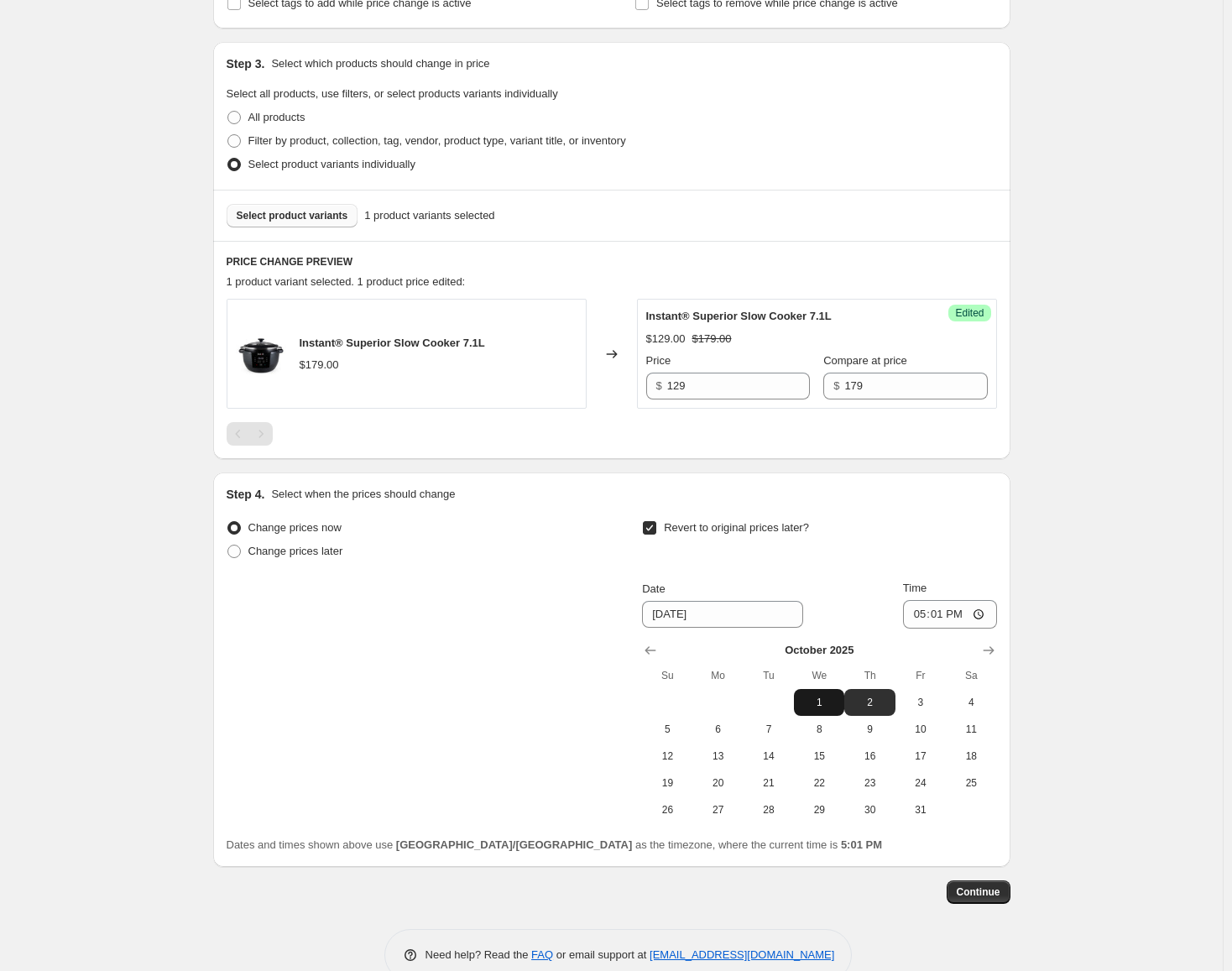
click at [811, 698] on span "1" at bounding box center [819, 702] width 37 height 13
type input "[DATE]"
click at [923, 610] on input "17:01" at bounding box center [949, 614] width 94 height 29
type input "23:59"
click at [979, 888] on span "Continue" at bounding box center [978, 891] width 44 height 13
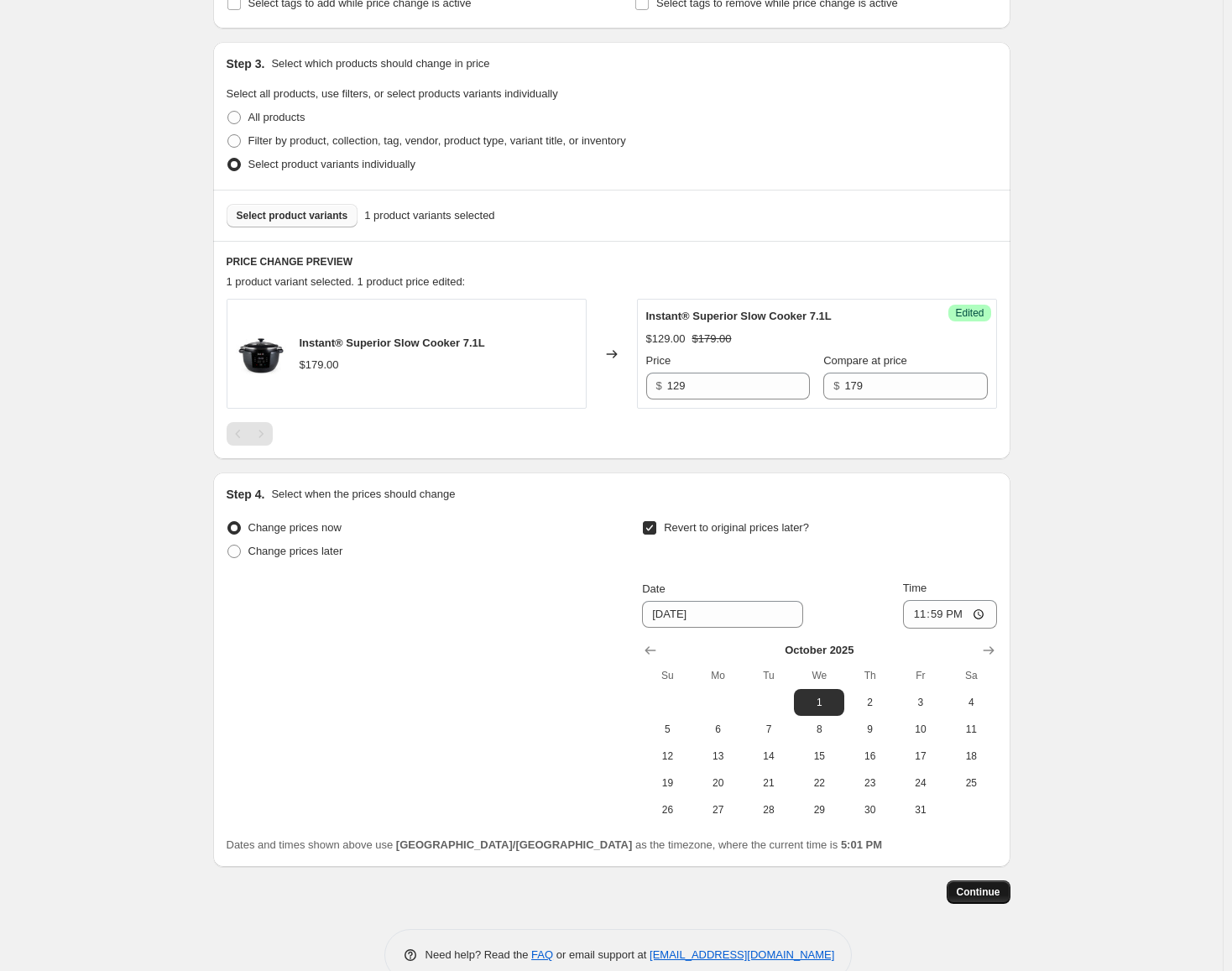
scroll to position [0, 0]
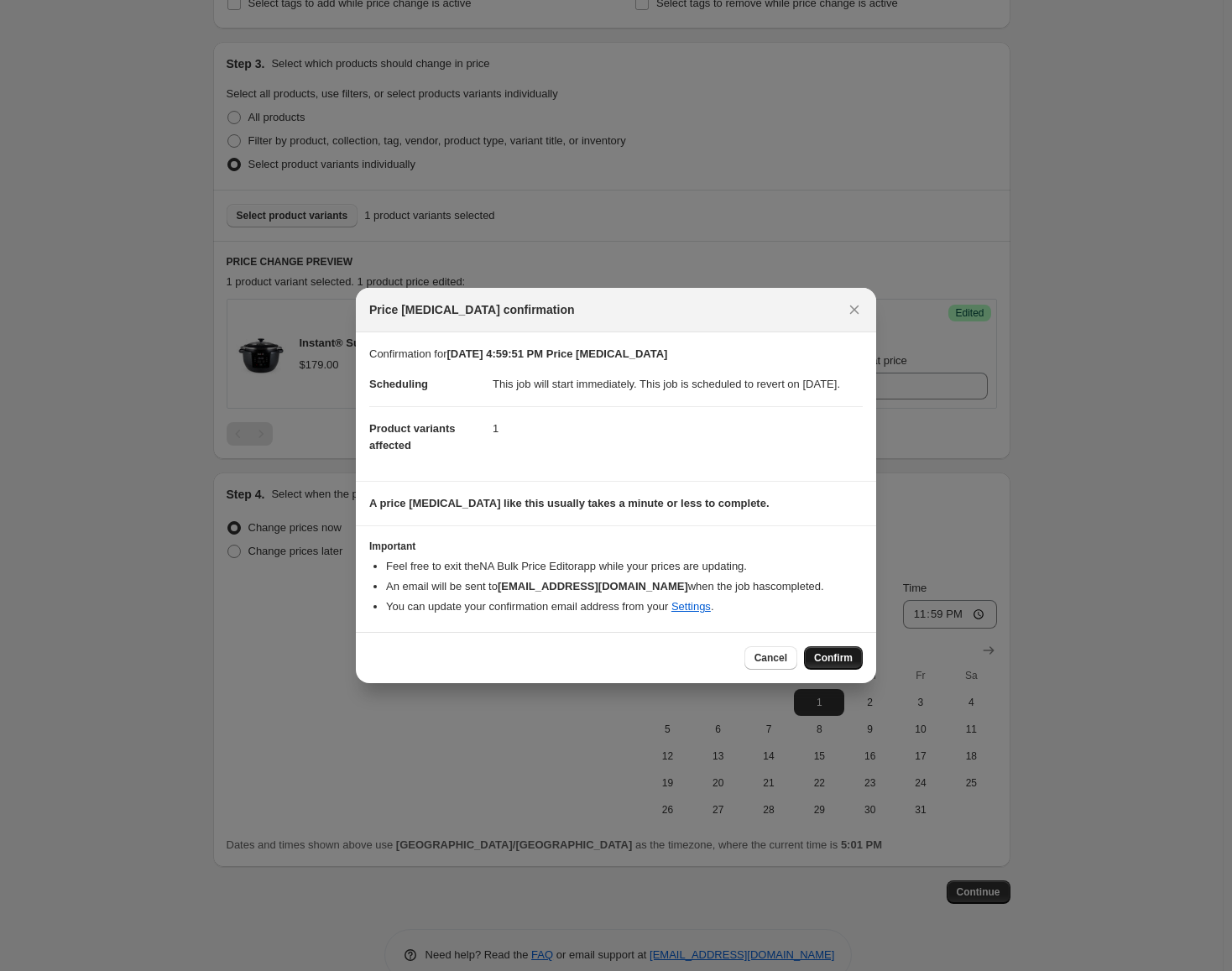
click at [832, 665] on span "Confirm" at bounding box center [834, 657] width 39 height 13
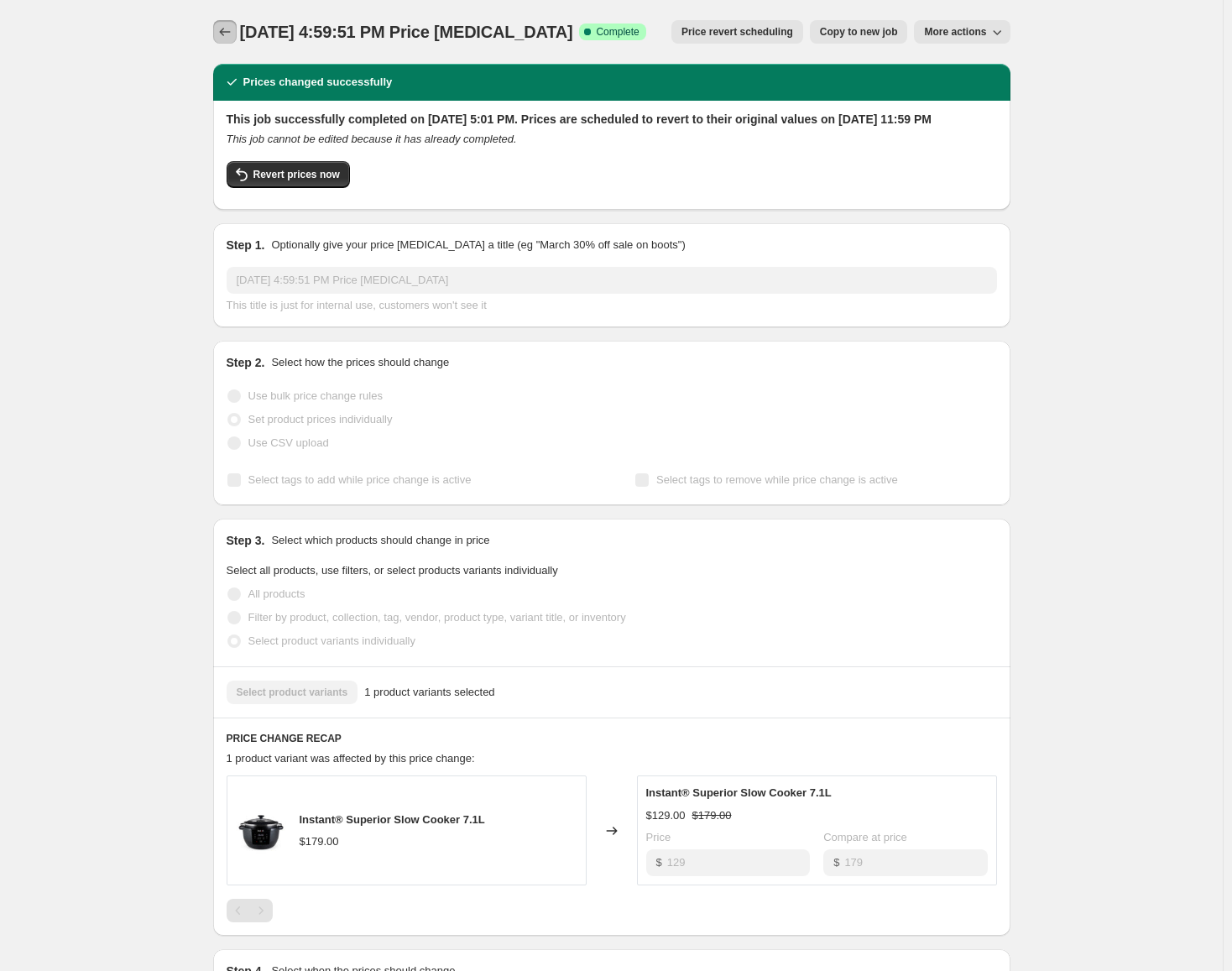
click at [227, 39] on icon "Price change jobs" at bounding box center [225, 32] width 17 height 17
